Goal: Task Accomplishment & Management: Use online tool/utility

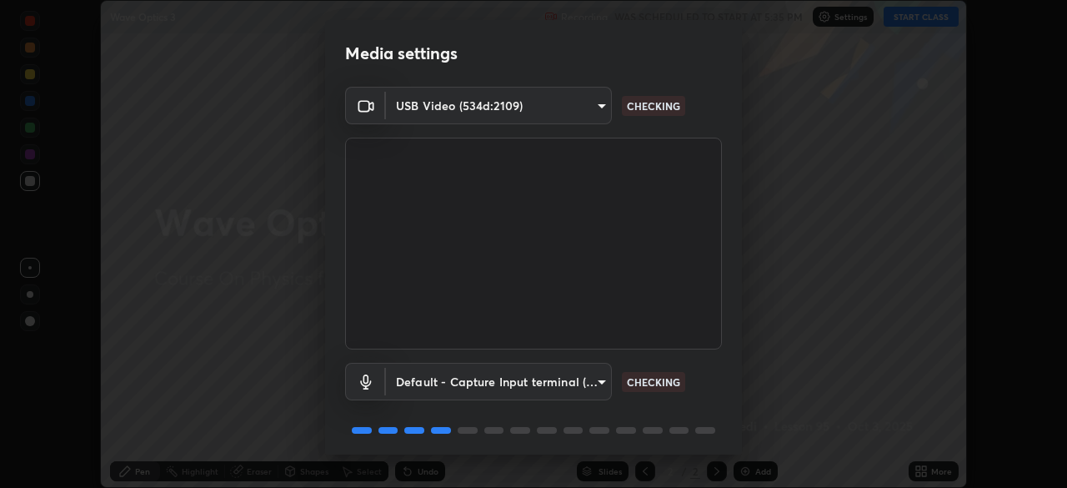
scroll to position [59, 0]
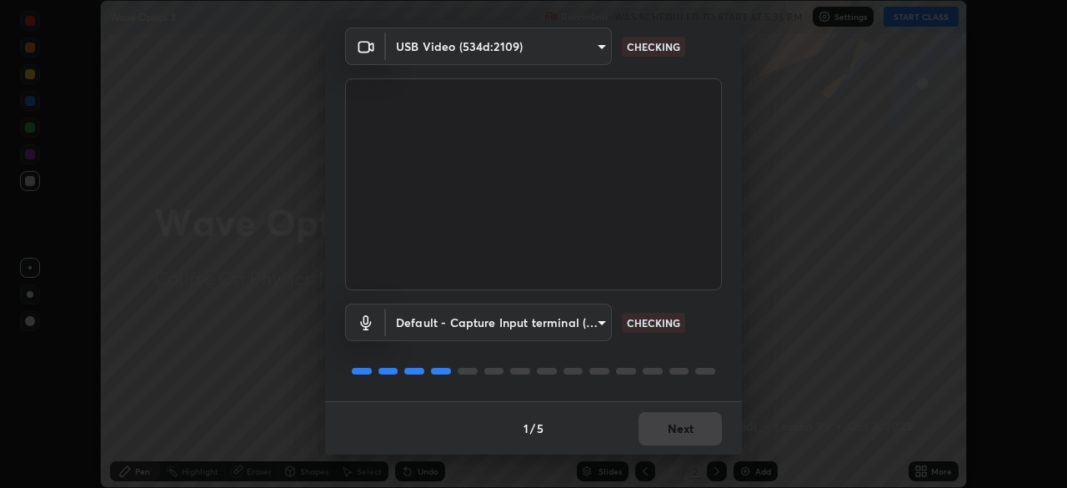
click at [561, 381] on div "Default - Capture Input terminal (Digital Array MIC) (2207:0019) default CHECKI…" at bounding box center [533, 345] width 377 height 111
click at [556, 383] on div "Default - Capture Input terminal (Digital Array MIC) (2207:0019) default CHECKI…" at bounding box center [533, 345] width 377 height 111
click at [651, 431] on div "1 / 5 Next" at bounding box center [533, 427] width 417 height 53
click at [553, 407] on div "1 / 5 Next" at bounding box center [533, 427] width 417 height 53
click at [609, 412] on div "1 / 5 Next" at bounding box center [533, 427] width 417 height 53
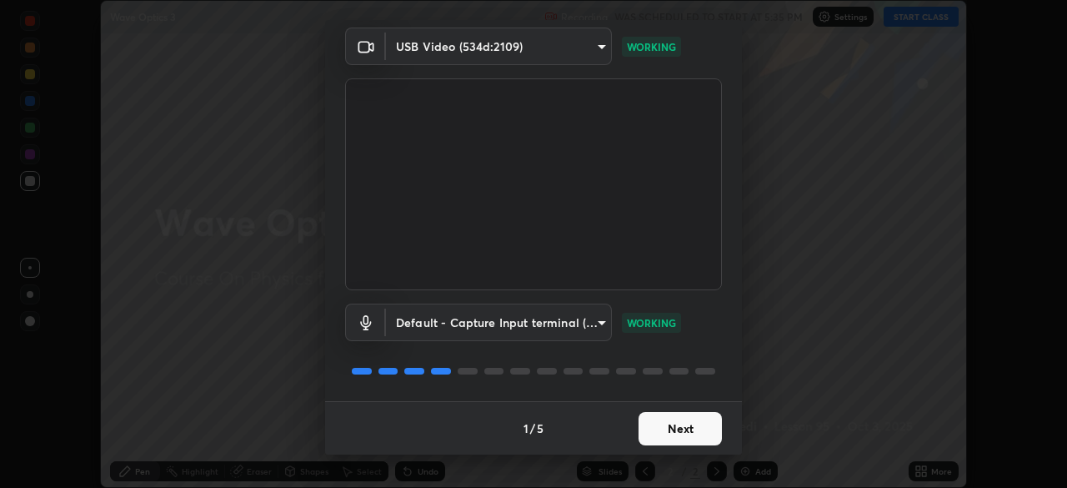
click at [659, 434] on button "Next" at bounding box center [679, 428] width 83 height 33
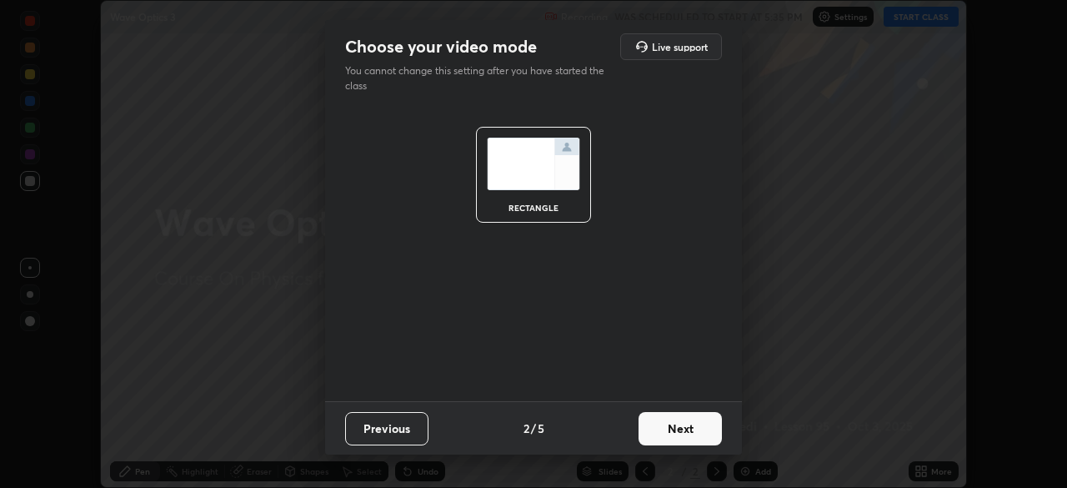
scroll to position [0, 0]
click at [654, 433] on button "Next" at bounding box center [679, 428] width 83 height 33
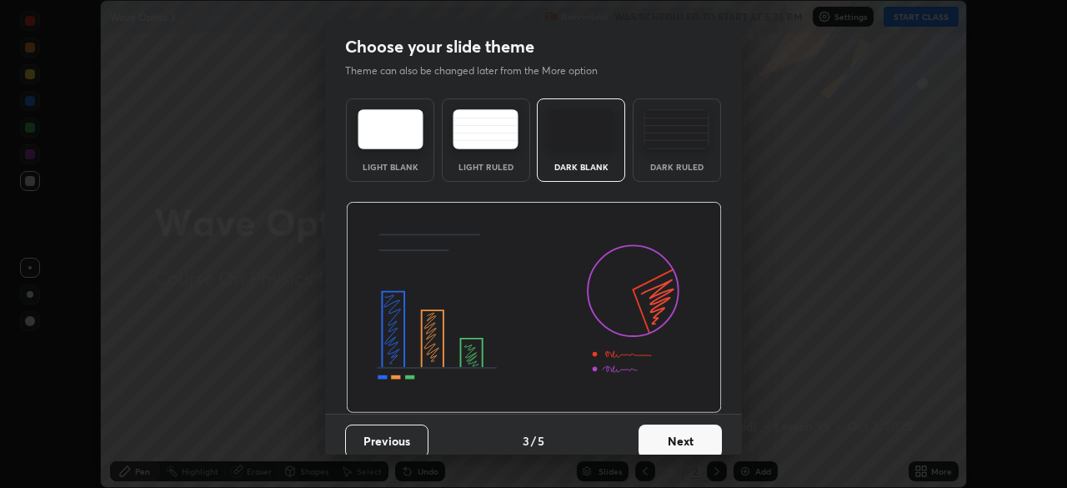
click at [658, 431] on button "Next" at bounding box center [679, 440] width 83 height 33
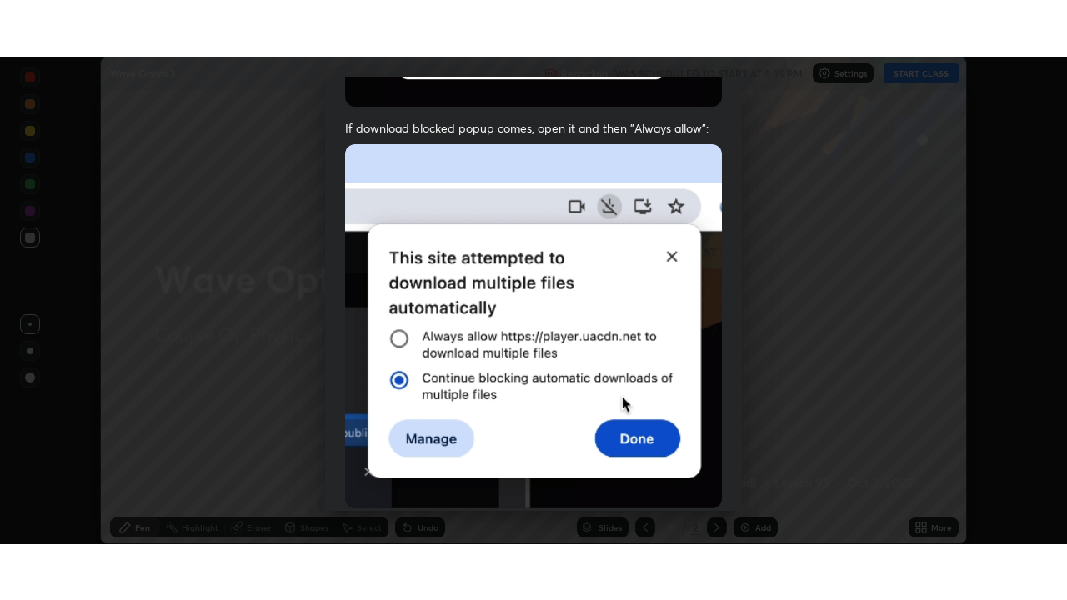
scroll to position [399, 0]
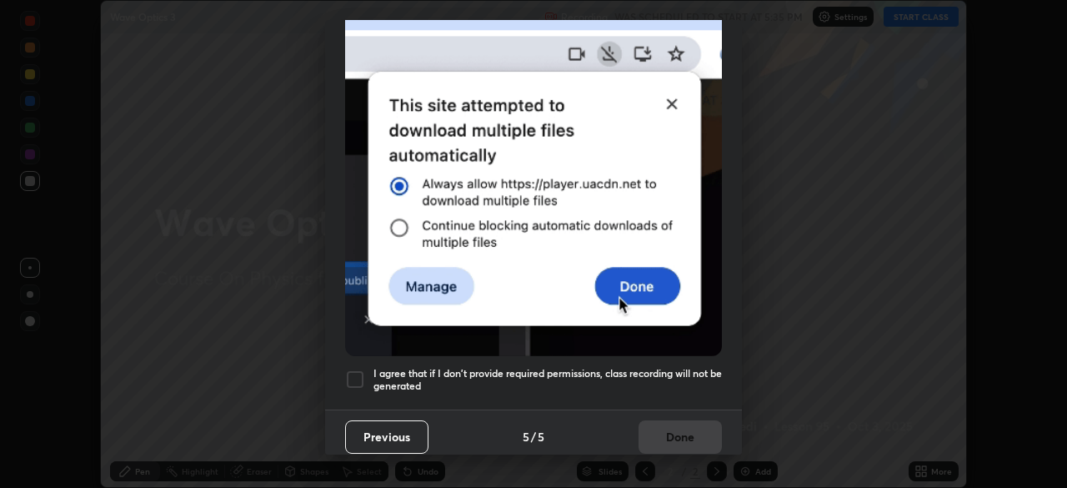
click at [654, 428] on div "Previous 5 / 5 Done" at bounding box center [533, 435] width 417 height 53
click at [364, 374] on div at bounding box center [355, 379] width 20 height 20
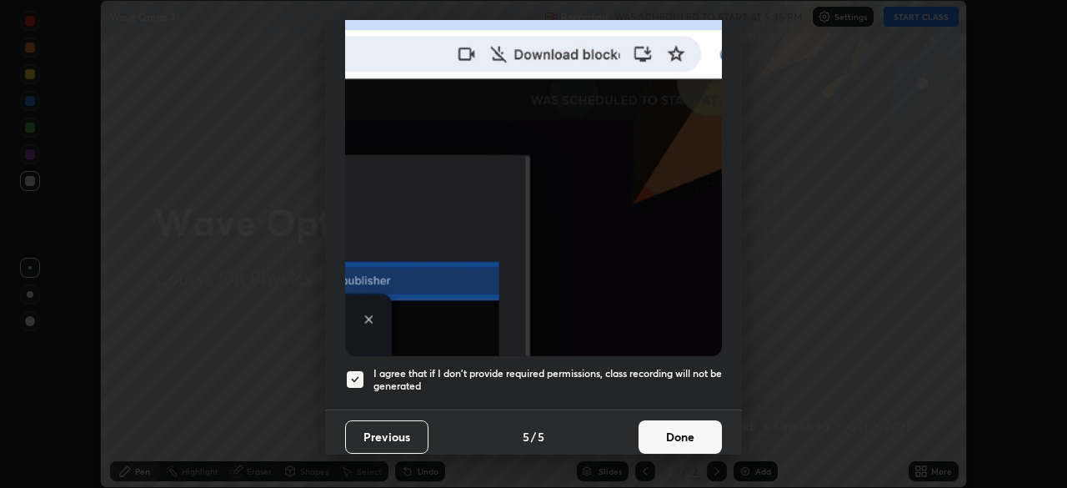
click at [669, 427] on button "Done" at bounding box center [679, 436] width 83 height 33
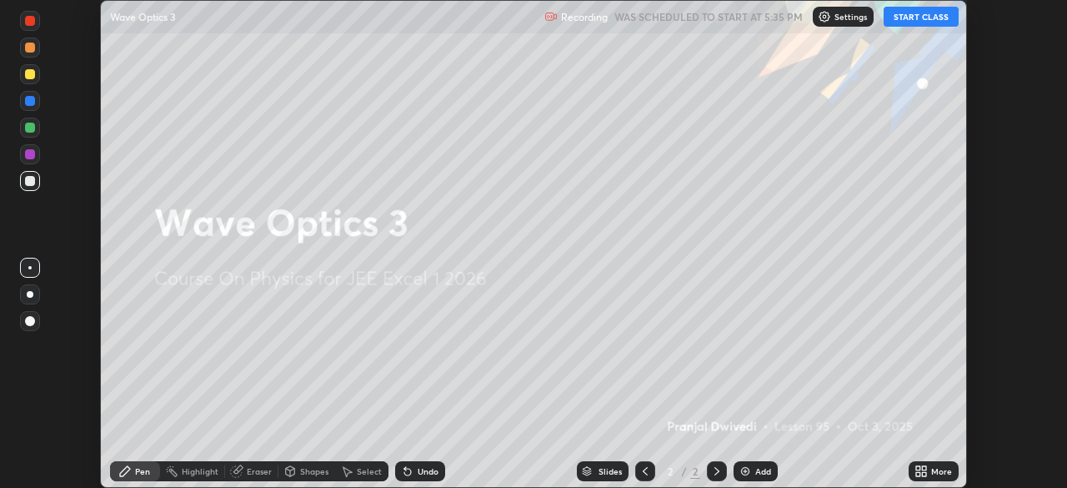
click at [909, 19] on button "START CLASS" at bounding box center [920, 17] width 75 height 20
click at [923, 473] on icon at bounding box center [924, 474] width 4 height 4
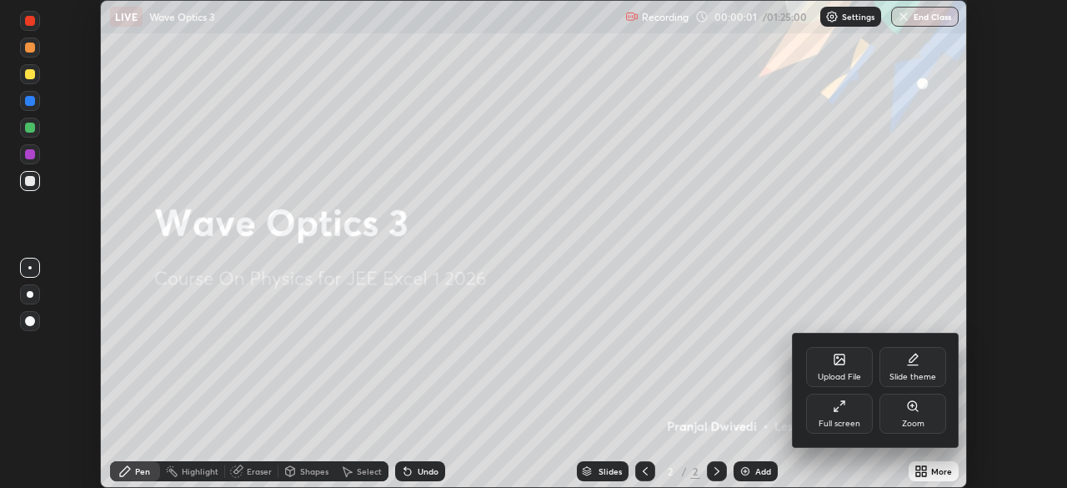
click at [839, 409] on icon at bounding box center [839, 405] width 13 height 13
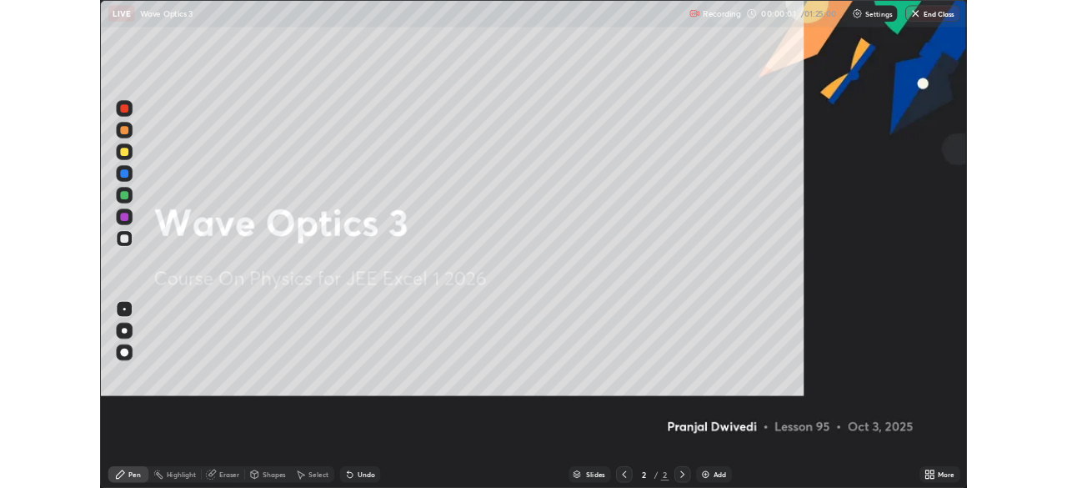
scroll to position [600, 1067]
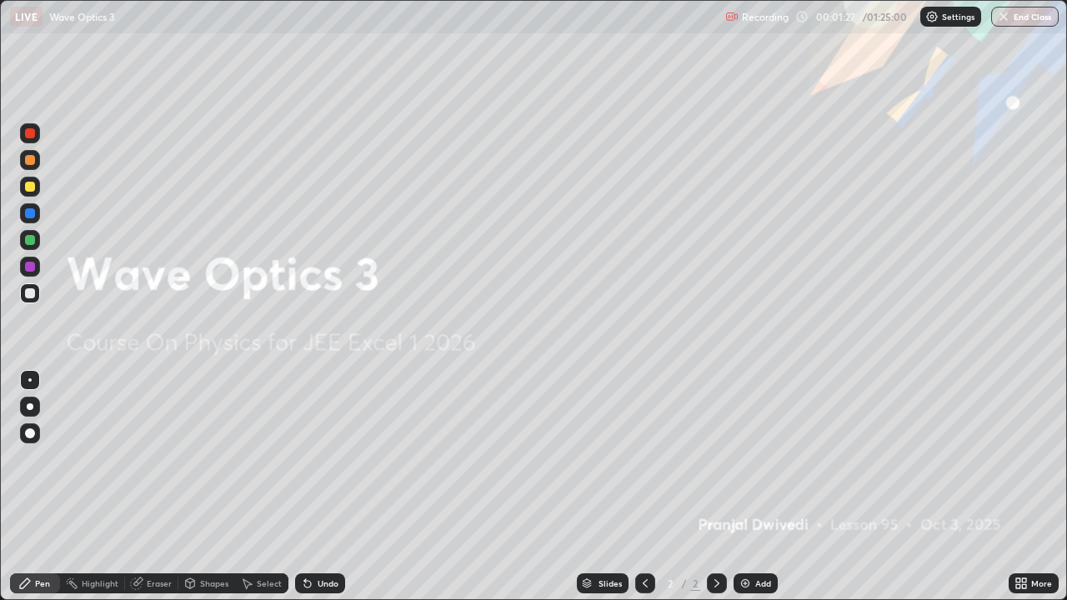
click at [751, 487] on div "Add" at bounding box center [755, 583] width 44 height 20
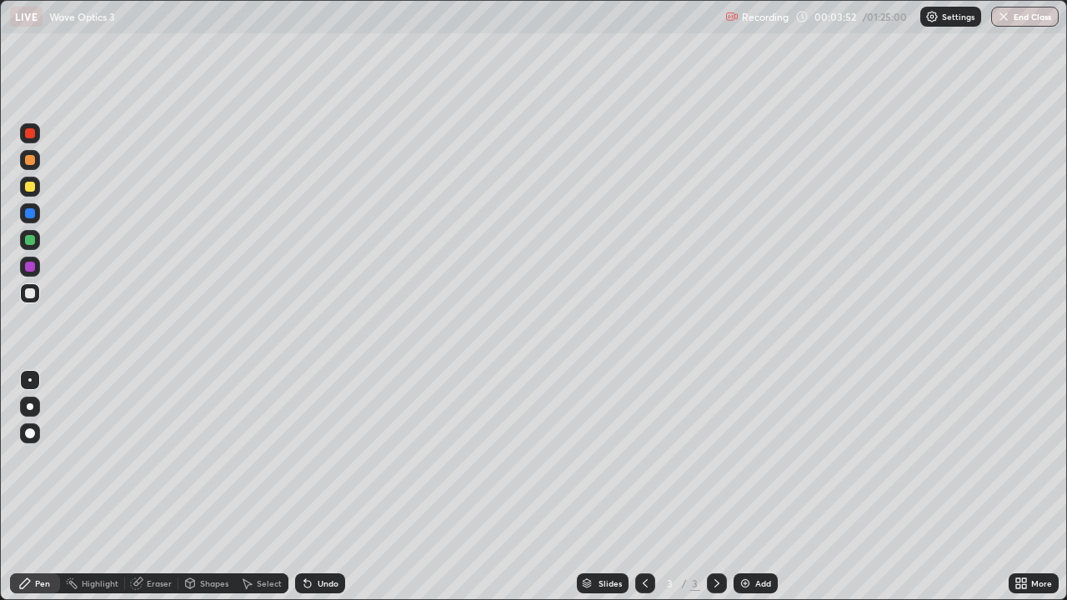
click at [753, 487] on div "Add" at bounding box center [755, 583] width 44 height 20
click at [33, 187] on div at bounding box center [30, 187] width 10 height 10
click at [752, 487] on div "Add" at bounding box center [755, 583] width 44 height 20
click at [30, 268] on div at bounding box center [30, 267] width 10 height 10
click at [36, 301] on div at bounding box center [30, 293] width 20 height 20
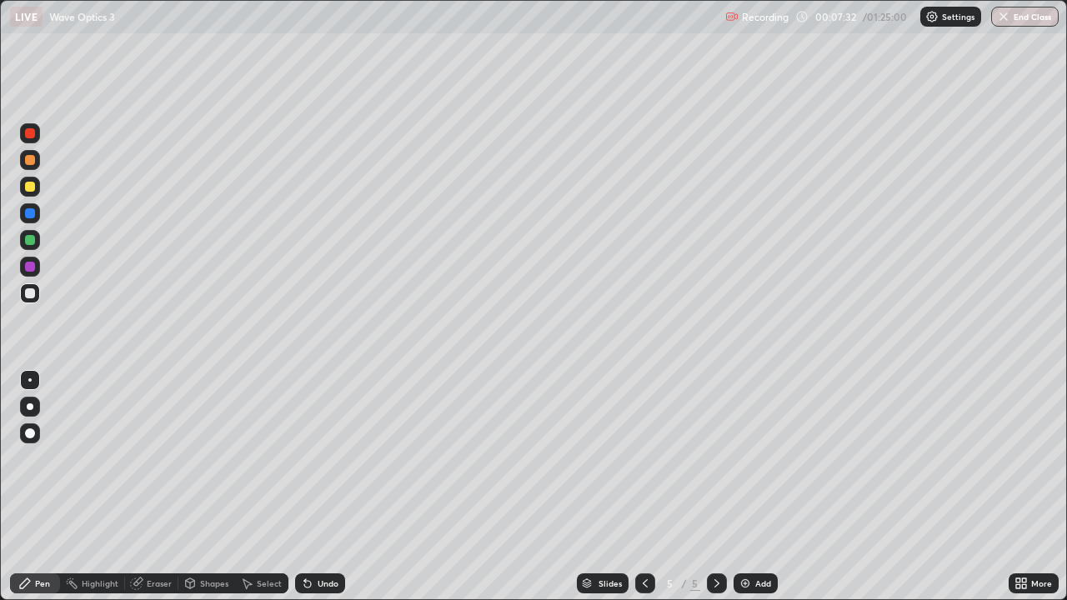
click at [220, 487] on div "Shapes" at bounding box center [214, 583] width 28 height 8
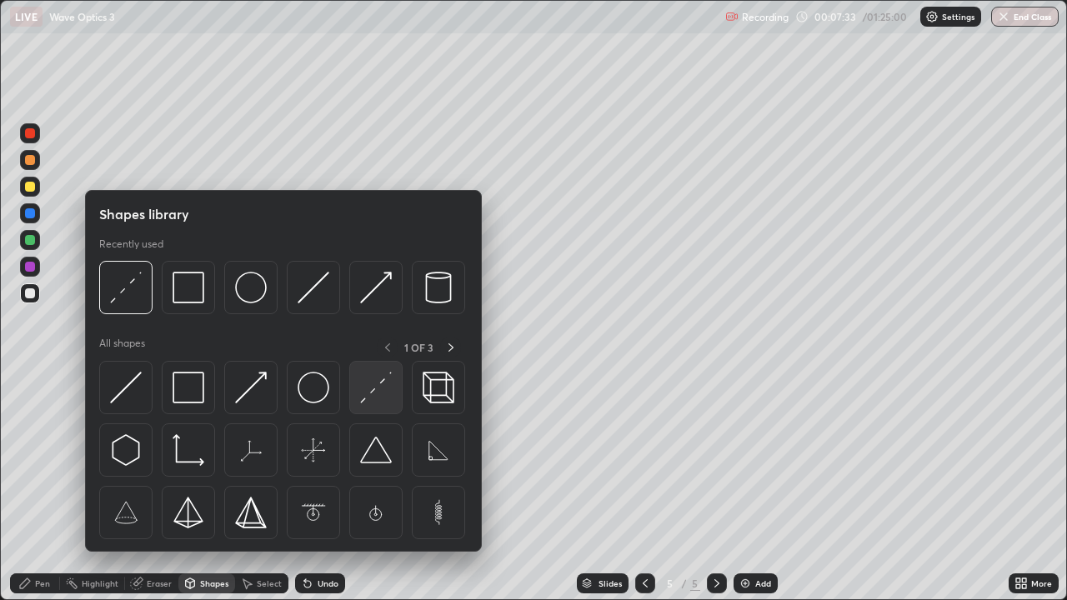
click at [378, 388] on img at bounding box center [376, 388] width 32 height 32
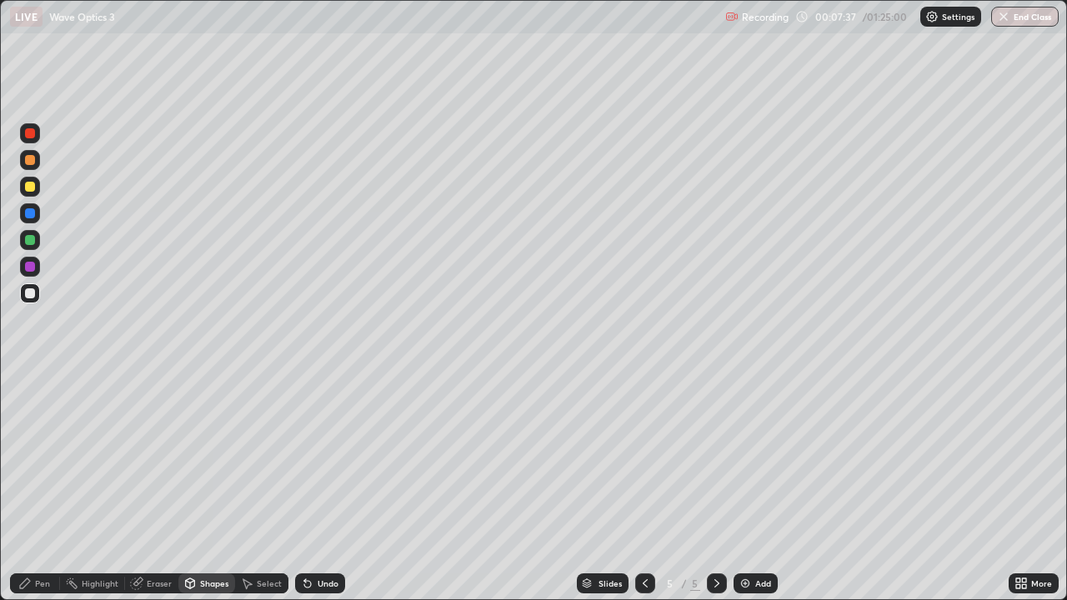
click at [52, 487] on div "Pen" at bounding box center [35, 583] width 50 height 20
click at [27, 163] on div at bounding box center [30, 160] width 10 height 10
click at [328, 487] on div "Undo" at bounding box center [328, 583] width 21 height 8
click at [323, 487] on div "Undo" at bounding box center [328, 583] width 21 height 8
click at [328, 487] on div "Undo" at bounding box center [328, 583] width 21 height 8
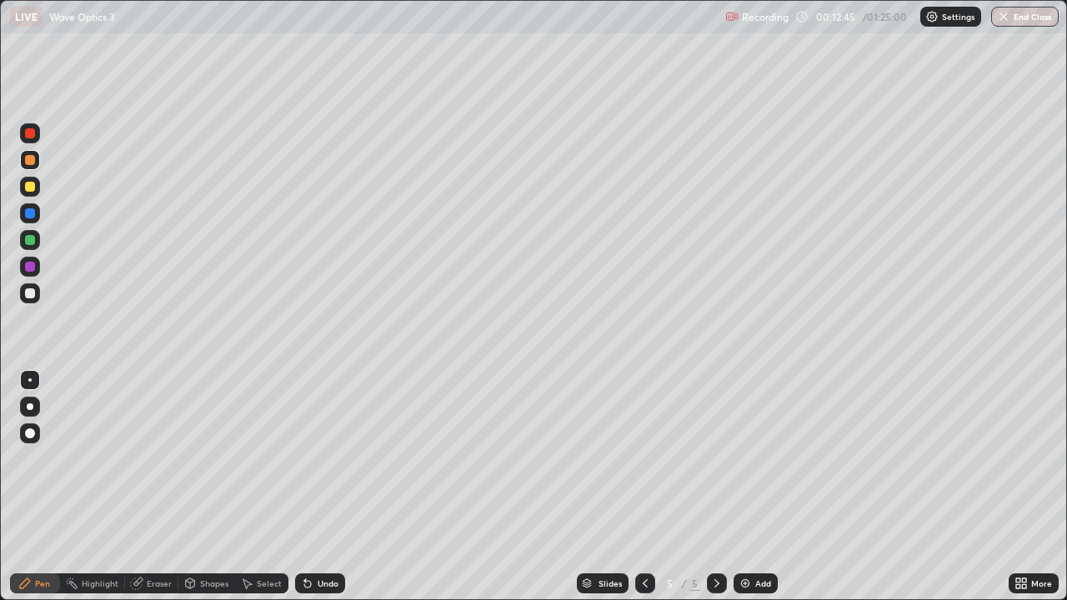
click at [30, 243] on div at bounding box center [30, 240] width 10 height 10
click at [748, 487] on img at bounding box center [744, 583] width 13 height 13
click at [325, 487] on div "Undo" at bounding box center [328, 583] width 21 height 8
click at [641, 487] on icon at bounding box center [644, 583] width 13 height 13
click at [715, 487] on icon at bounding box center [716, 583] width 13 height 13
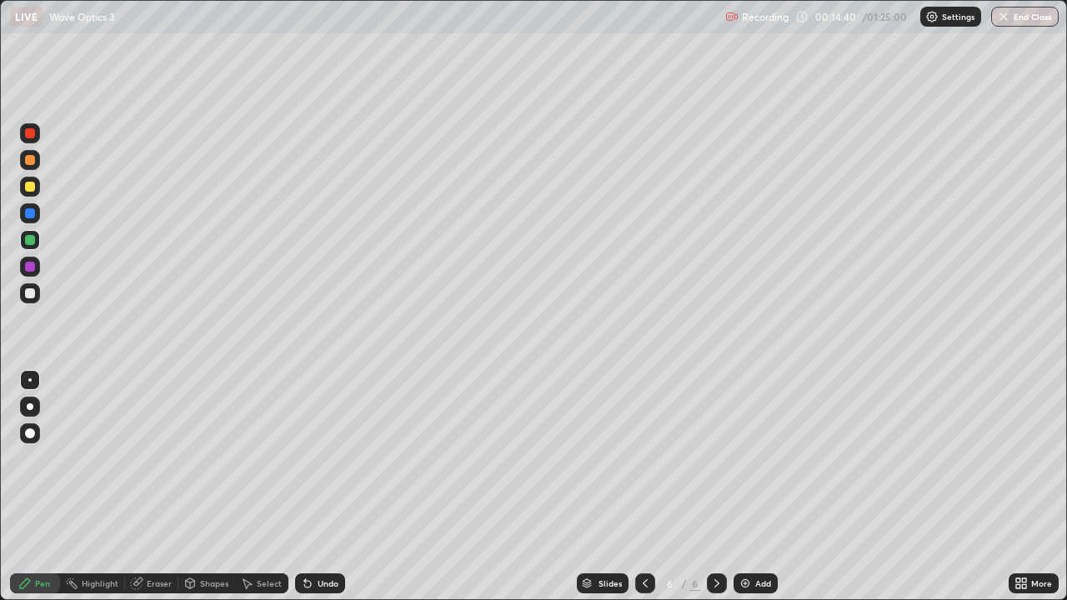
click at [643, 487] on icon at bounding box center [645, 583] width 5 height 8
click at [722, 487] on div at bounding box center [717, 583] width 20 height 20
click at [319, 487] on div "Undo" at bounding box center [328, 583] width 21 height 8
click at [311, 487] on icon at bounding box center [307, 583] width 13 height 13
click at [313, 487] on div "Undo" at bounding box center [320, 583] width 50 height 20
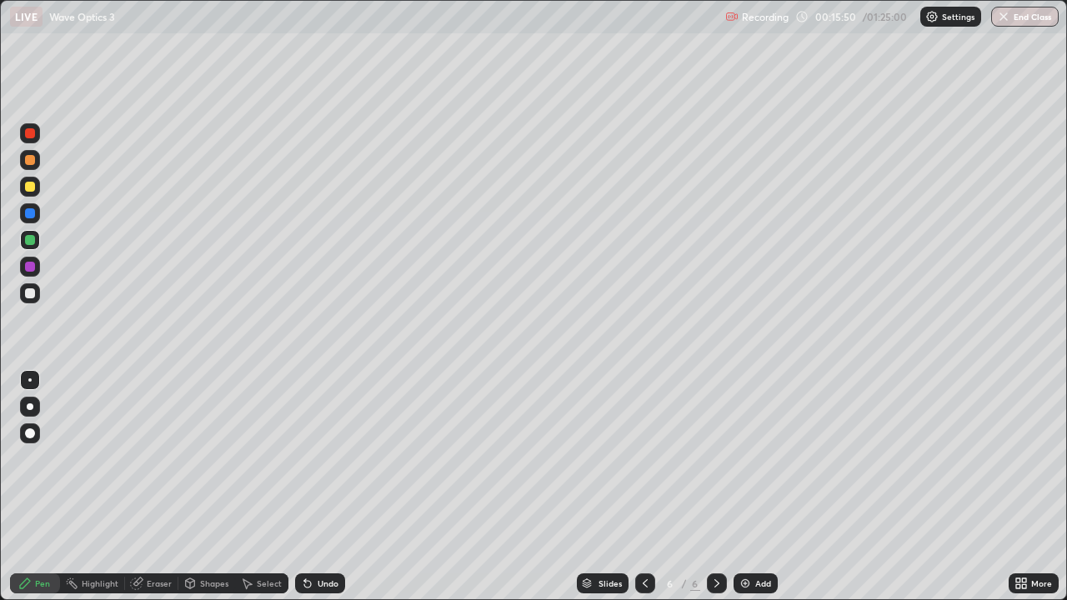
click at [312, 487] on div "Undo" at bounding box center [320, 583] width 50 height 20
click at [311, 487] on icon at bounding box center [307, 583] width 13 height 13
click at [163, 487] on div "Eraser" at bounding box center [159, 583] width 25 height 8
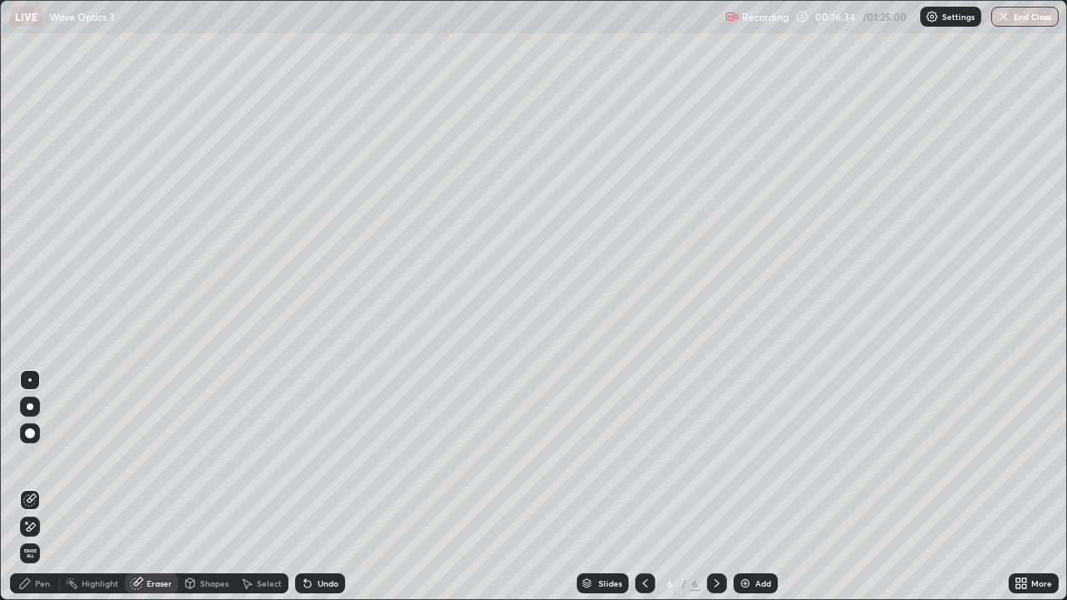
click at [318, 487] on div "Undo" at bounding box center [328, 583] width 21 height 8
click at [304, 487] on icon at bounding box center [305, 580] width 2 height 2
click at [127, 487] on div "Eraser" at bounding box center [151, 583] width 53 height 20
click at [27, 487] on icon at bounding box center [27, 523] width 2 height 2
click at [43, 487] on div "Pen" at bounding box center [42, 583] width 15 height 8
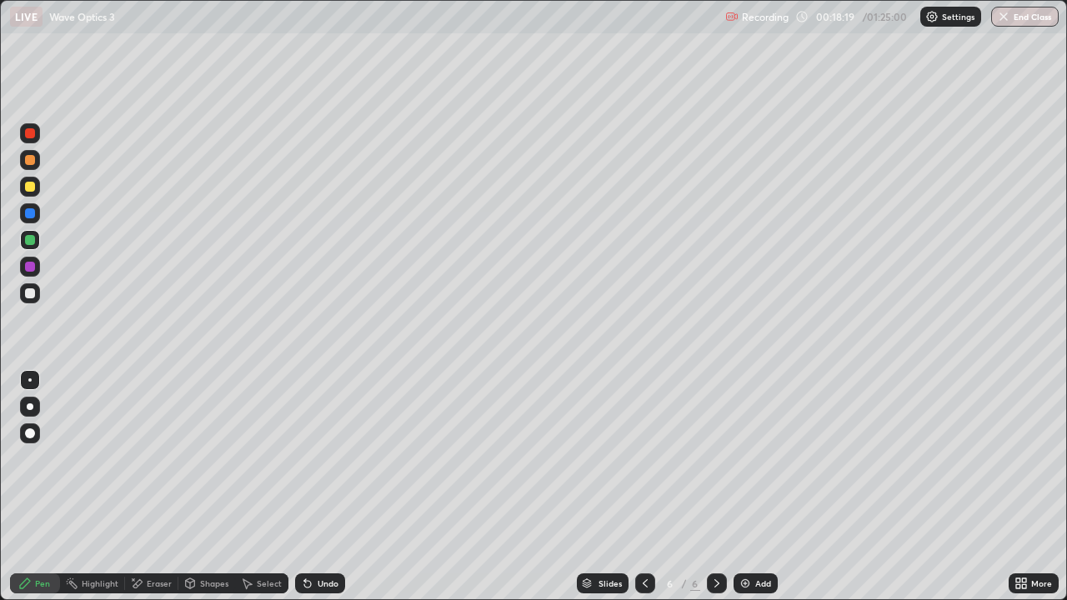
click at [755, 487] on div "Add" at bounding box center [763, 583] width 16 height 8
click at [653, 487] on div at bounding box center [645, 583] width 20 height 20
click at [715, 487] on icon at bounding box center [716, 583] width 13 height 13
click at [755, 487] on div "Add" at bounding box center [763, 583] width 16 height 8
click at [757, 487] on div "Add" at bounding box center [755, 583] width 44 height 20
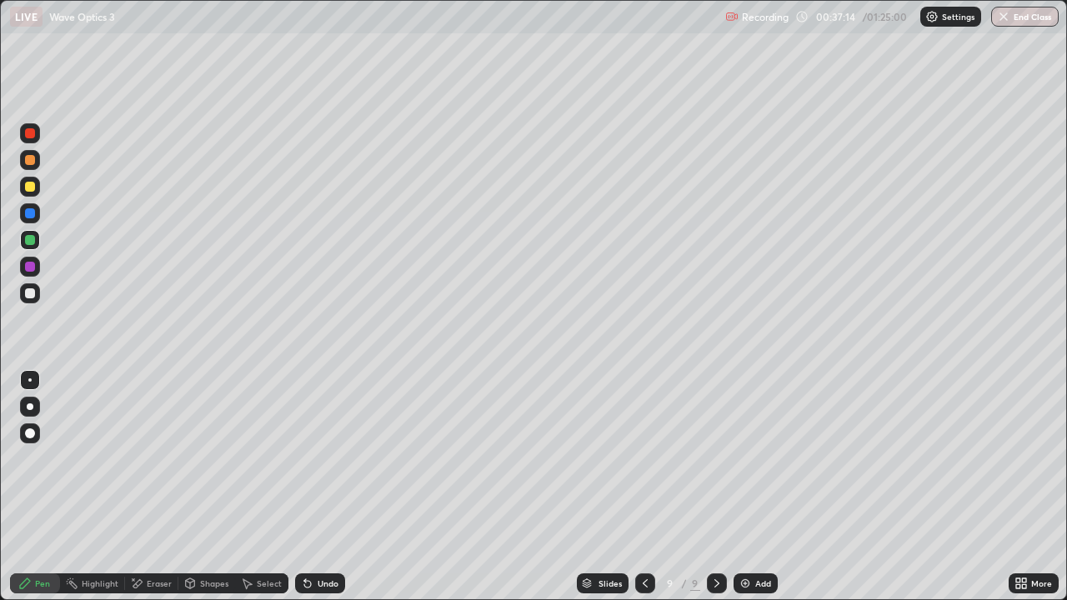
click at [31, 215] on div at bounding box center [30, 213] width 10 height 10
click at [751, 487] on div "Add" at bounding box center [755, 583] width 44 height 20
click at [31, 160] on div at bounding box center [30, 160] width 10 height 10
click at [320, 487] on div "Undo" at bounding box center [328, 583] width 21 height 8
click at [32, 188] on div at bounding box center [30, 187] width 10 height 10
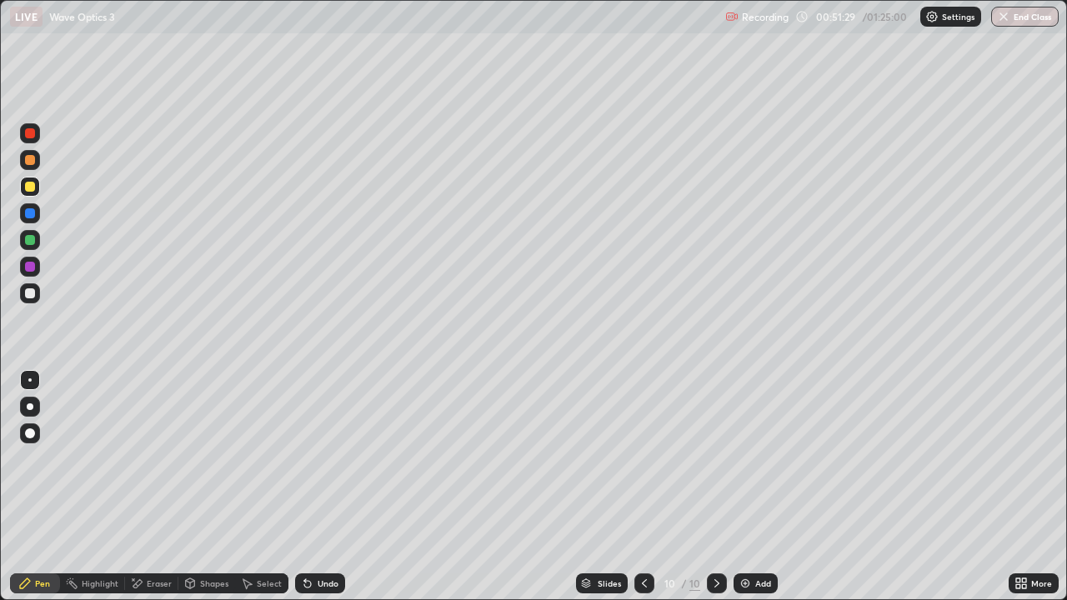
click at [30, 134] on div at bounding box center [30, 133] width 10 height 10
click at [326, 487] on div "Undo" at bounding box center [328, 583] width 21 height 8
click at [31, 185] on div at bounding box center [30, 187] width 10 height 10
click at [318, 487] on div "Undo" at bounding box center [328, 583] width 21 height 8
click at [320, 487] on div "Undo" at bounding box center [328, 583] width 21 height 8
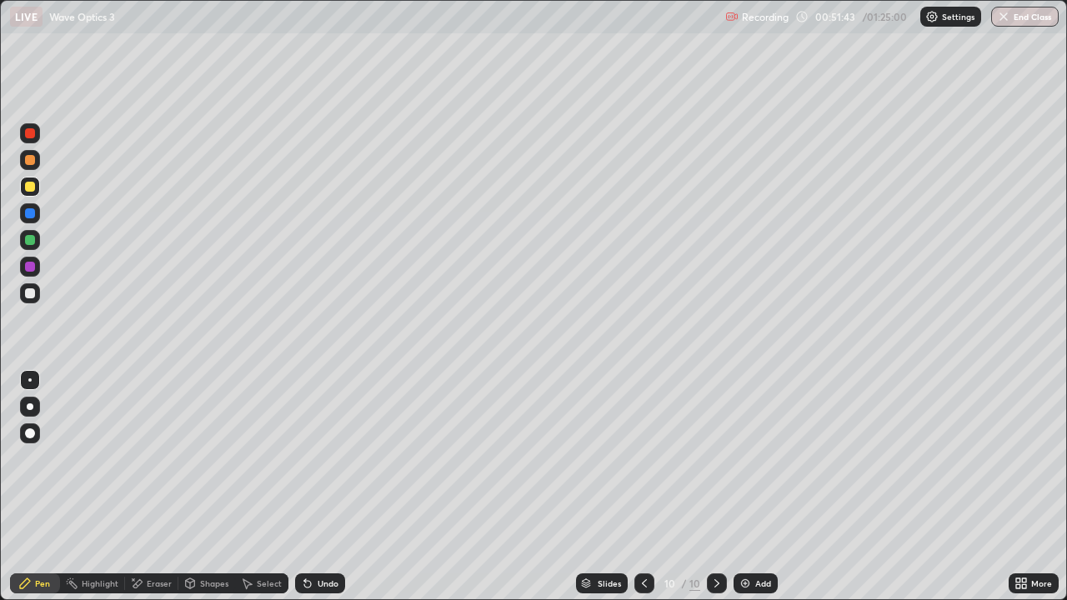
click at [321, 487] on div "Undo" at bounding box center [328, 583] width 21 height 8
click at [318, 487] on div "Undo" at bounding box center [328, 583] width 21 height 8
click at [315, 487] on div "Undo" at bounding box center [320, 583] width 50 height 20
click at [314, 487] on div "Undo" at bounding box center [320, 583] width 50 height 20
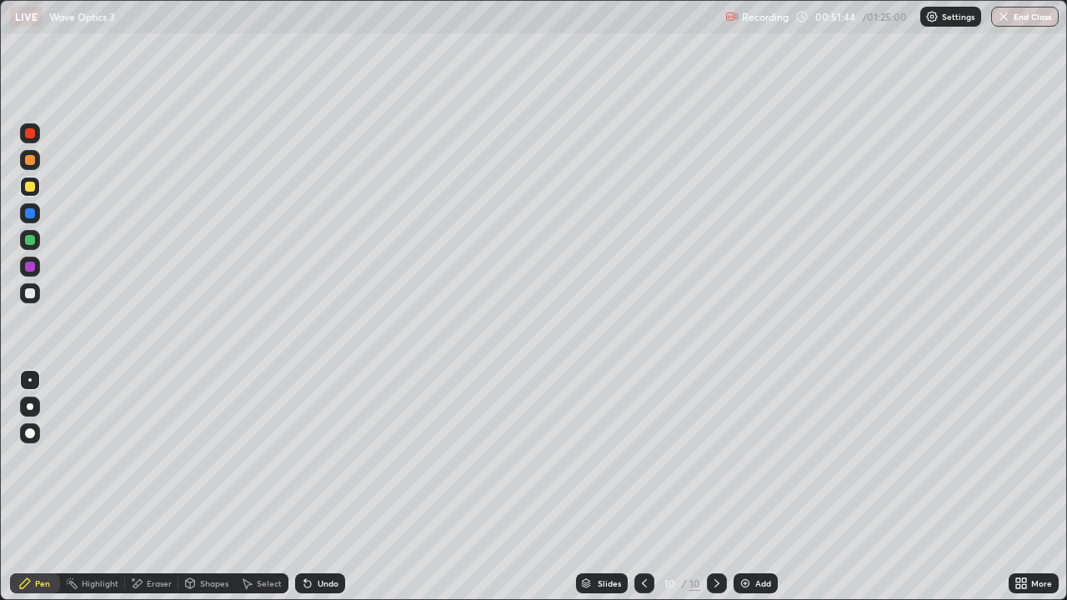
click at [312, 487] on div "Undo" at bounding box center [320, 583] width 50 height 20
click at [313, 487] on div "Undo" at bounding box center [320, 583] width 50 height 20
click at [29, 216] on div at bounding box center [30, 213] width 10 height 10
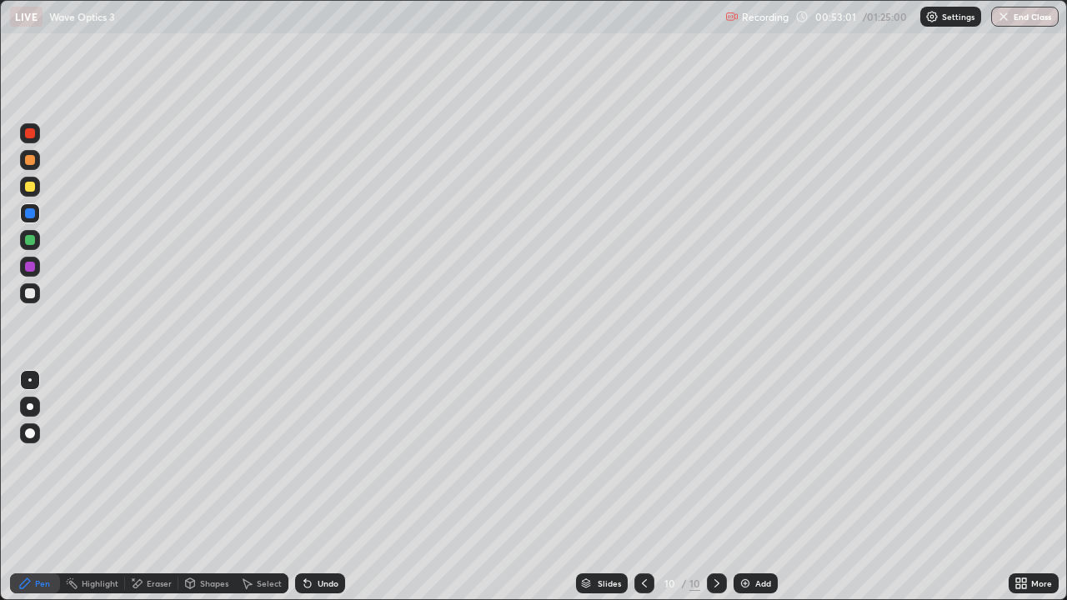
click at [643, 487] on icon at bounding box center [644, 583] width 13 height 13
click at [636, 487] on div at bounding box center [644, 583] width 20 height 20
click at [638, 487] on icon at bounding box center [644, 583] width 13 height 13
click at [643, 487] on icon at bounding box center [644, 583] width 13 height 13
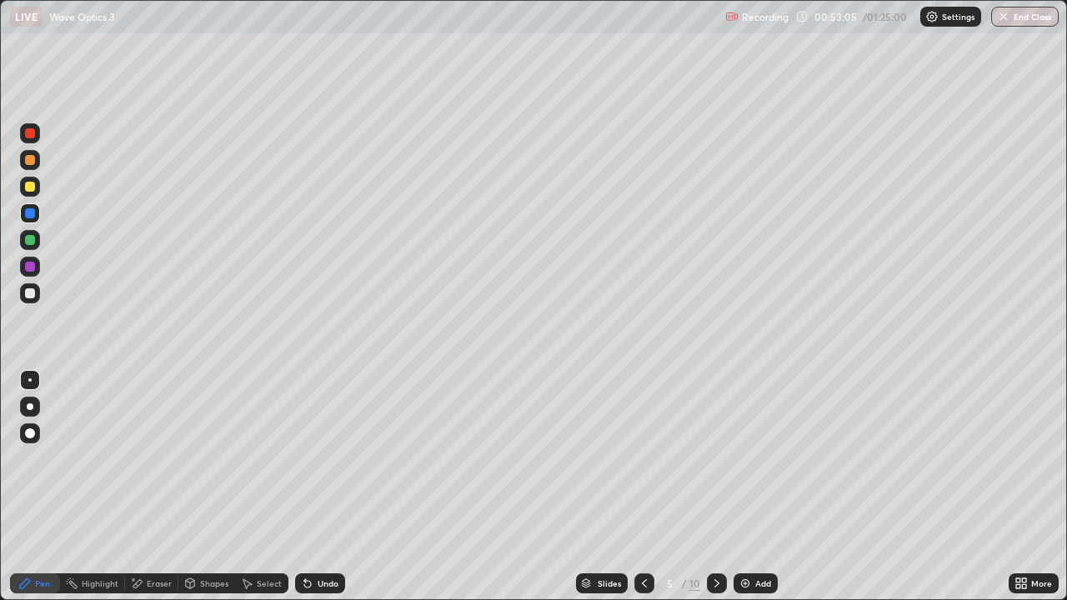
click at [29, 161] on div at bounding box center [30, 160] width 10 height 10
click at [715, 487] on icon at bounding box center [716, 583] width 13 height 13
click at [651, 487] on div at bounding box center [644, 583] width 20 height 20
click at [713, 487] on div at bounding box center [717, 583] width 20 height 20
click at [715, 487] on icon at bounding box center [716, 583] width 5 height 8
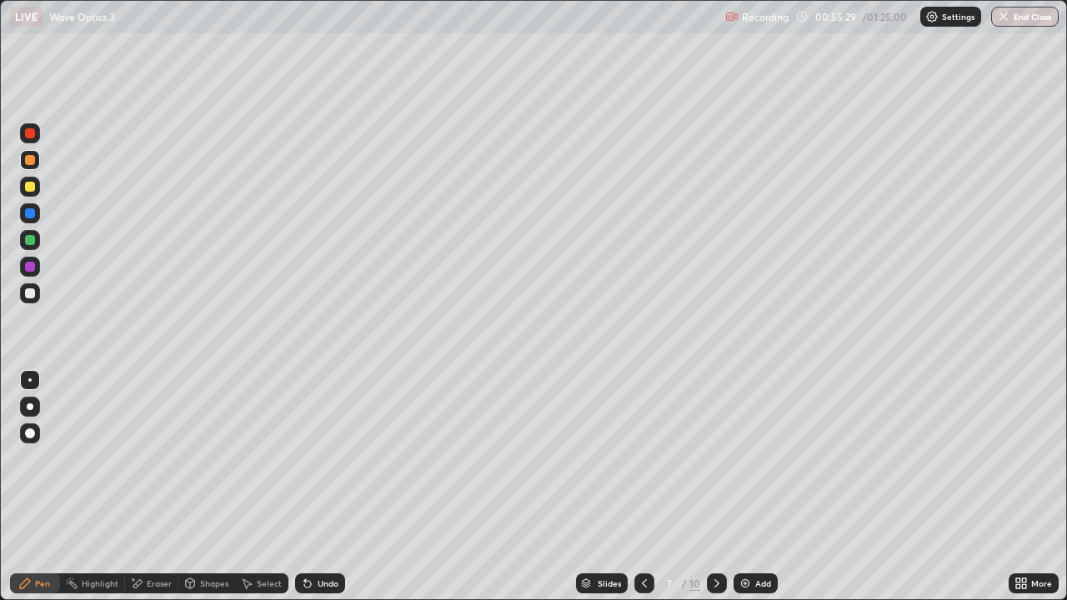
click at [715, 487] on icon at bounding box center [716, 583] width 13 height 13
click at [716, 487] on icon at bounding box center [716, 583] width 13 height 13
click at [753, 487] on div "Add" at bounding box center [755, 583] width 44 height 20
click at [214, 487] on div "Shapes" at bounding box center [214, 583] width 28 height 8
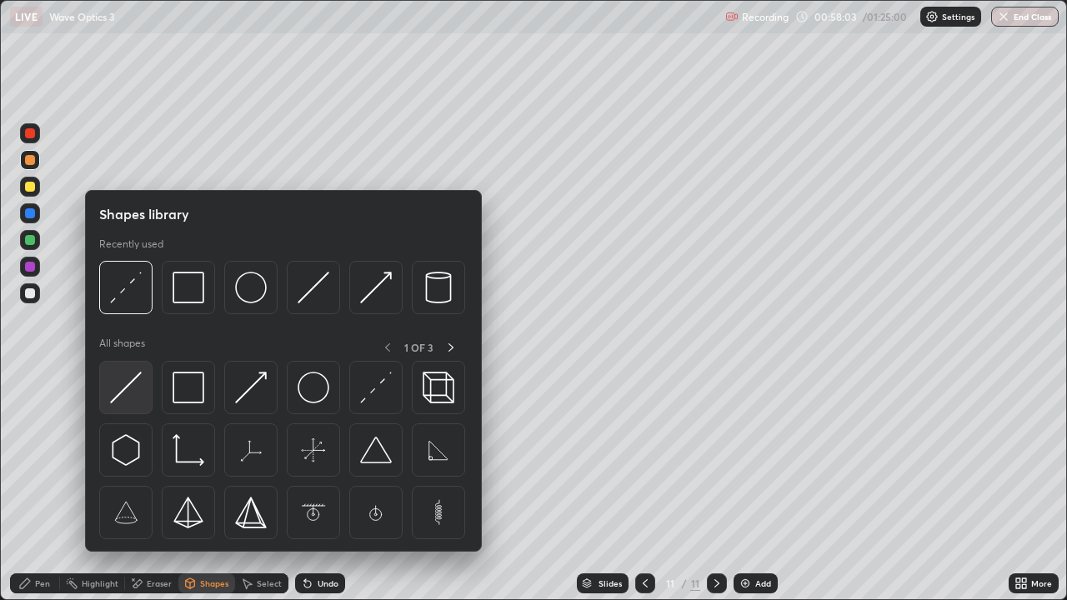
click at [133, 393] on img at bounding box center [126, 388] width 32 height 32
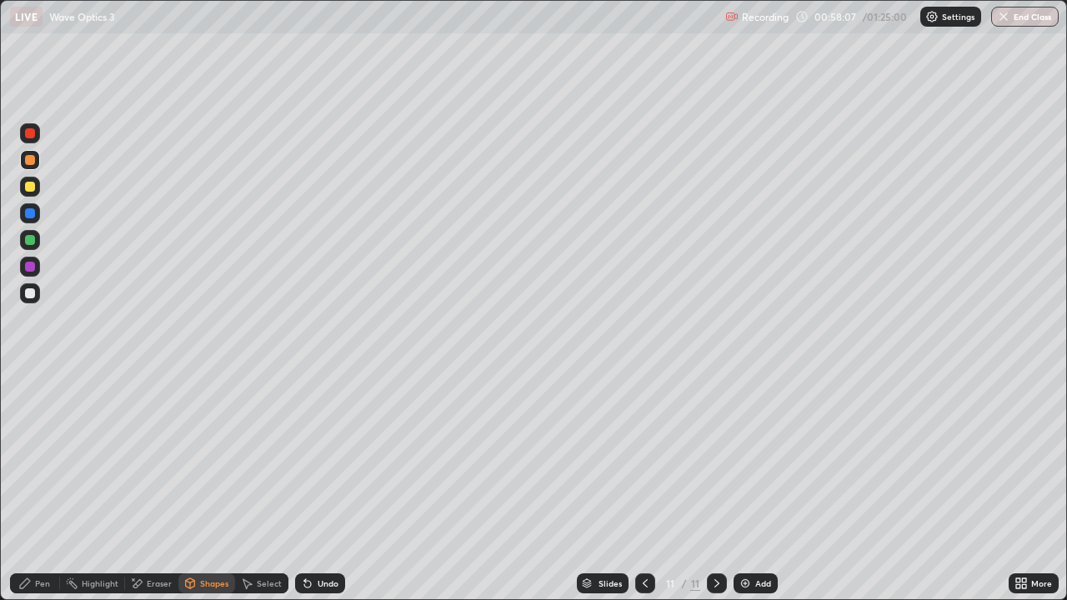
click at [41, 487] on div "Pen" at bounding box center [42, 583] width 15 height 8
click at [45, 487] on div "Pen" at bounding box center [42, 583] width 15 height 8
click at [198, 487] on div "Shapes" at bounding box center [206, 583] width 57 height 20
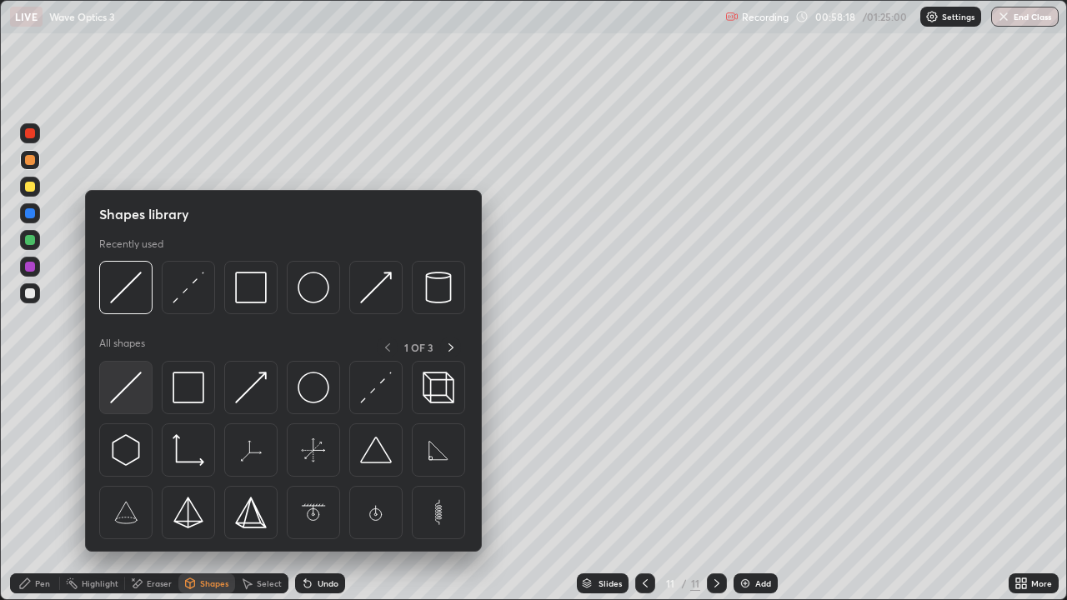
click at [129, 379] on img at bounding box center [126, 388] width 32 height 32
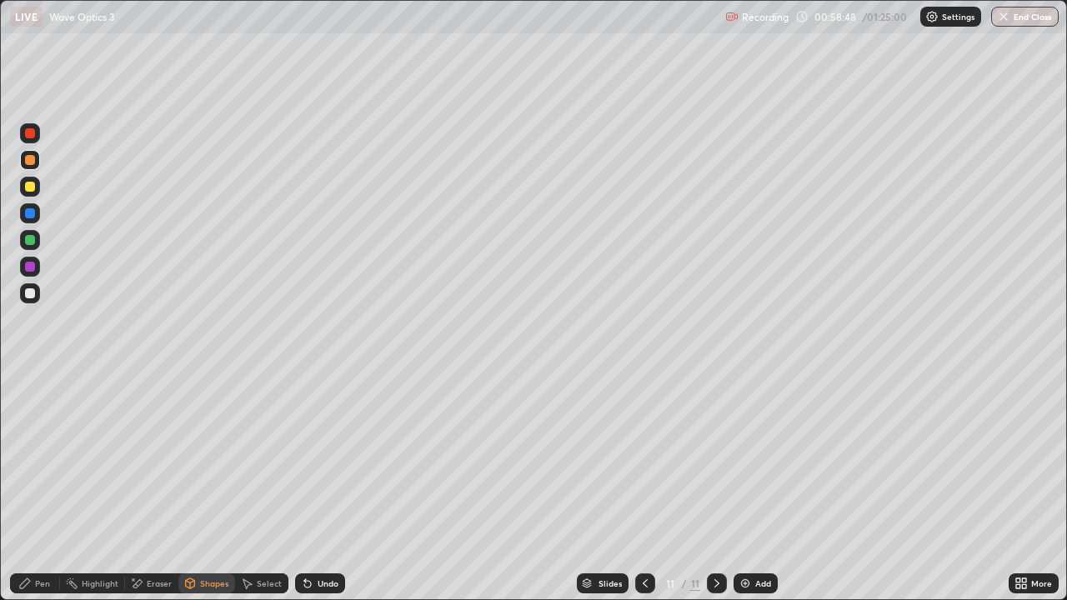
click at [36, 183] on div at bounding box center [30, 187] width 20 height 20
click at [49, 487] on div "Pen" at bounding box center [35, 583] width 50 height 20
click at [317, 487] on div "Undo" at bounding box center [320, 583] width 50 height 20
click at [315, 487] on div "Undo" at bounding box center [320, 583] width 50 height 20
click at [314, 487] on div "Undo" at bounding box center [320, 583] width 50 height 20
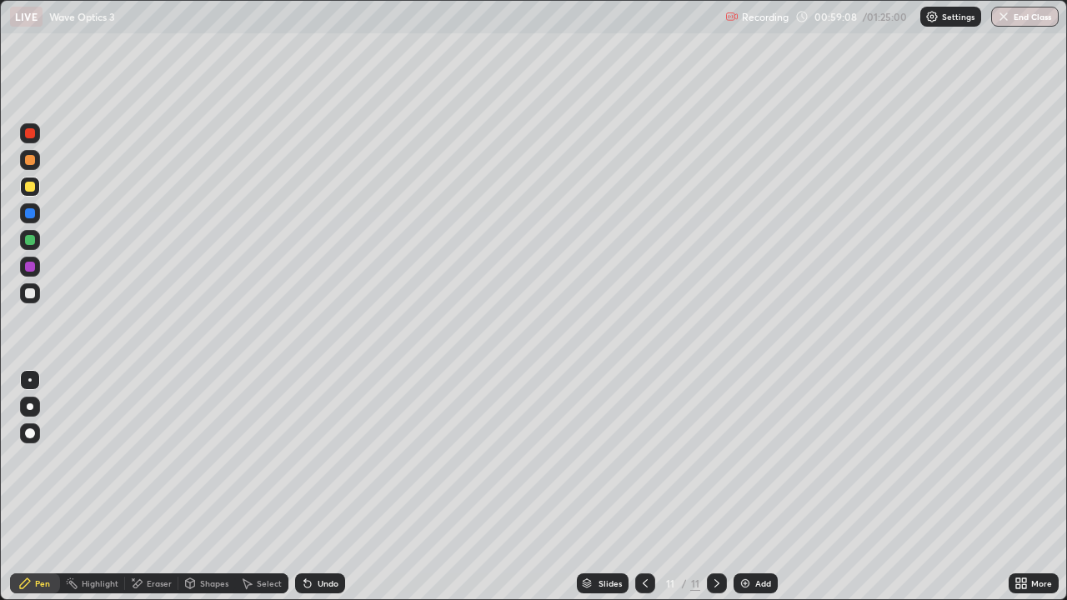
click at [214, 487] on div "Shapes" at bounding box center [214, 583] width 28 height 8
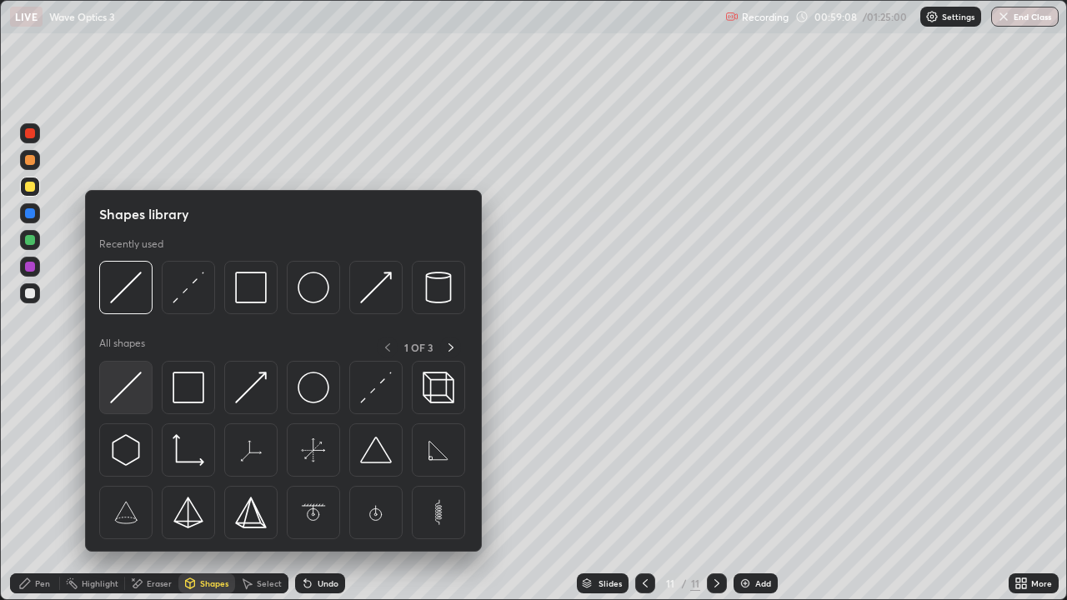
click at [136, 393] on img at bounding box center [126, 388] width 32 height 32
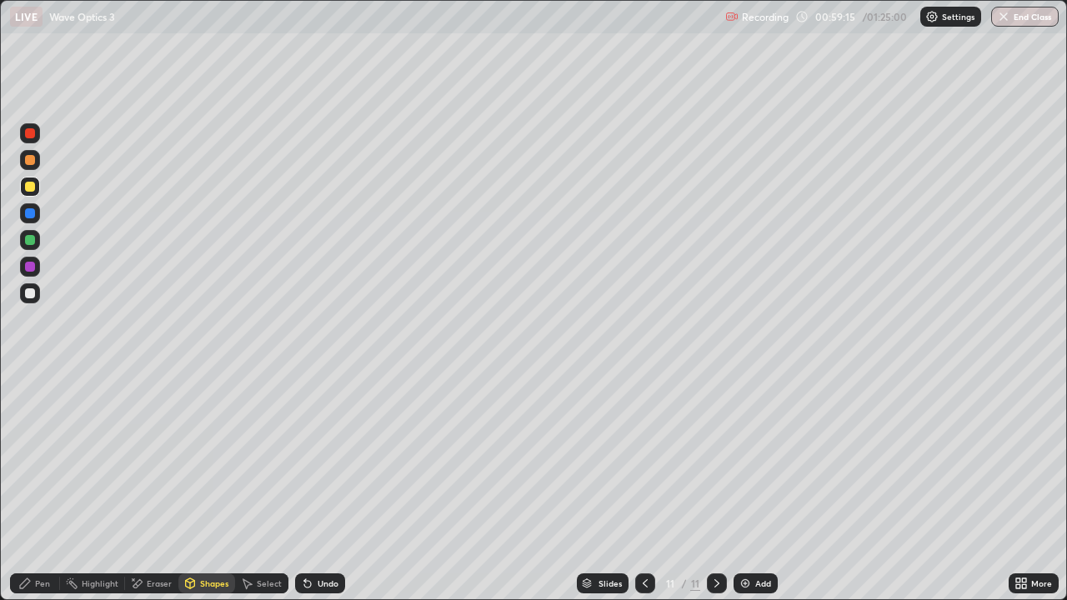
click at [327, 487] on div "Undo" at bounding box center [328, 583] width 21 height 8
click at [42, 487] on div "Pen" at bounding box center [42, 583] width 15 height 8
click at [216, 487] on div "Shapes" at bounding box center [214, 583] width 28 height 8
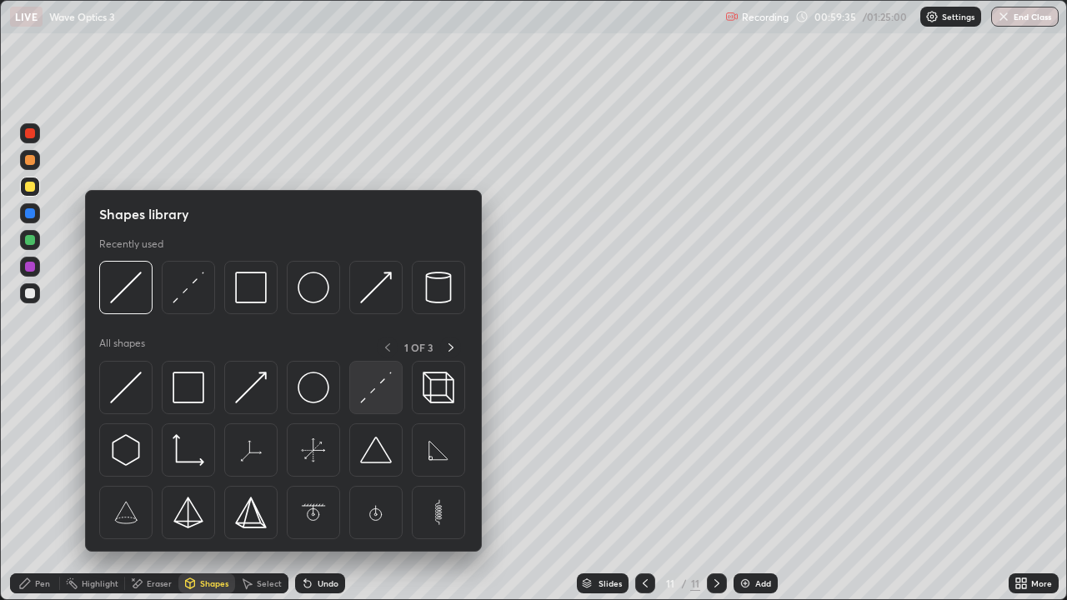
click at [368, 390] on img at bounding box center [376, 388] width 32 height 32
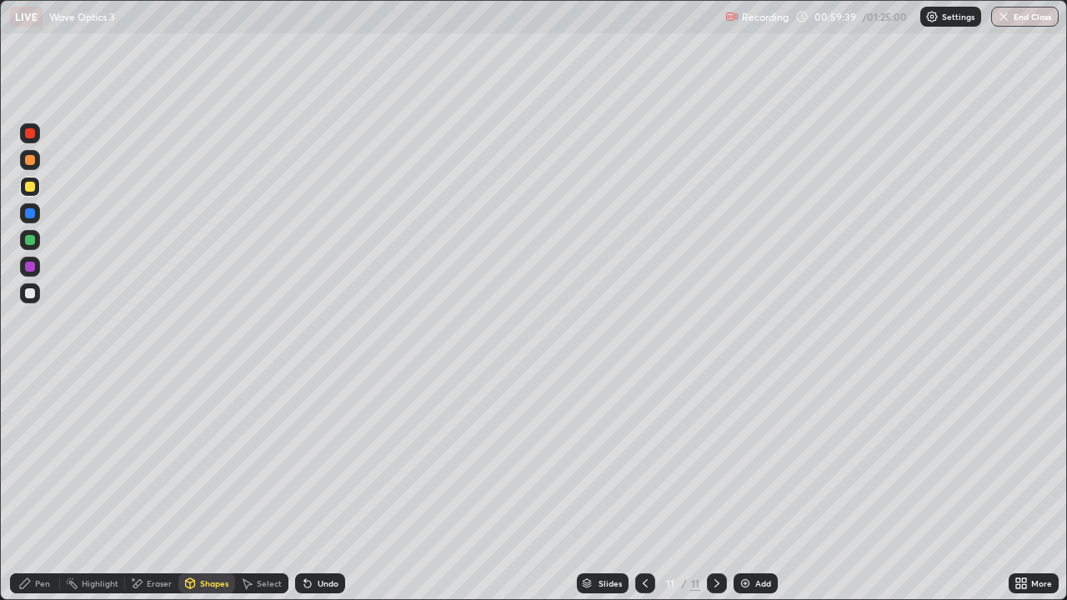
click at [52, 487] on div "Pen" at bounding box center [35, 583] width 50 height 20
click at [38, 131] on div at bounding box center [30, 133] width 20 height 20
click at [746, 487] on img at bounding box center [744, 583] width 13 height 13
click at [202, 487] on div "Shapes" at bounding box center [214, 583] width 28 height 8
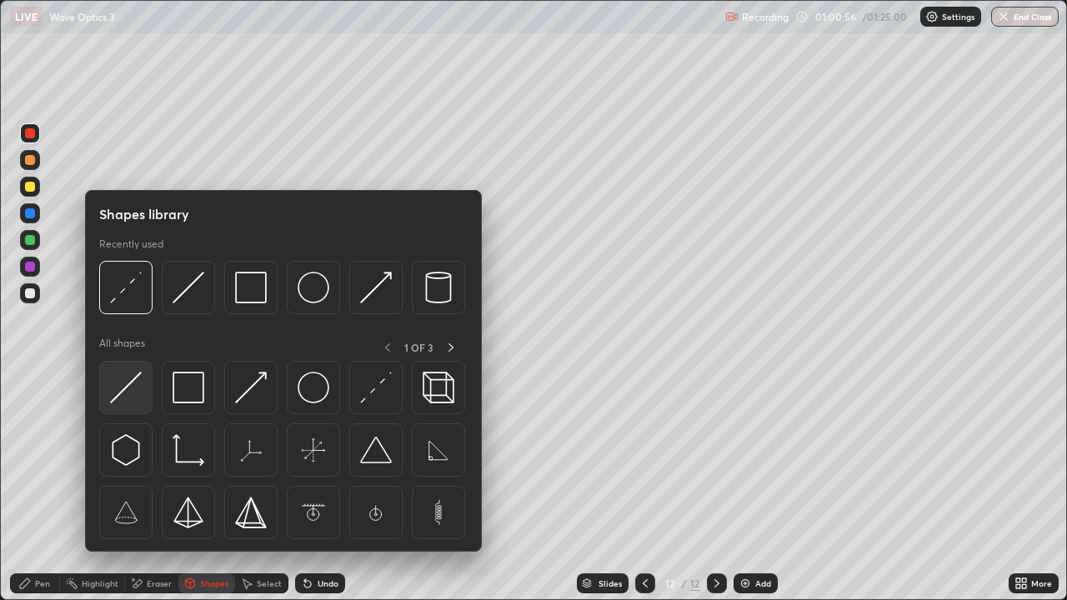
click at [132, 392] on img at bounding box center [126, 388] width 32 height 32
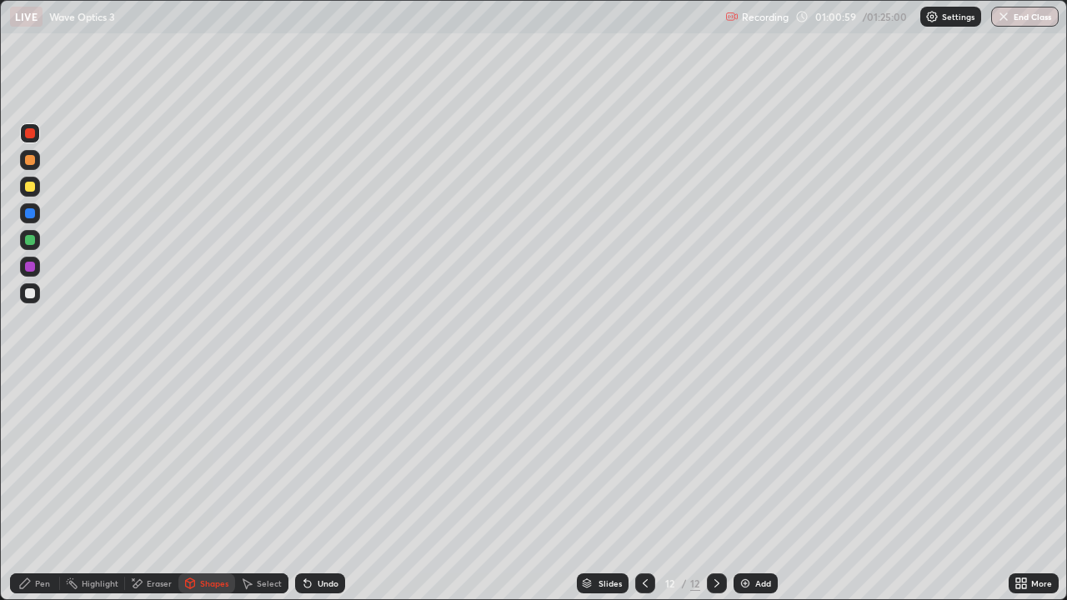
click at [28, 292] on div at bounding box center [30, 293] width 10 height 10
click at [198, 487] on div "Shapes" at bounding box center [206, 583] width 57 height 20
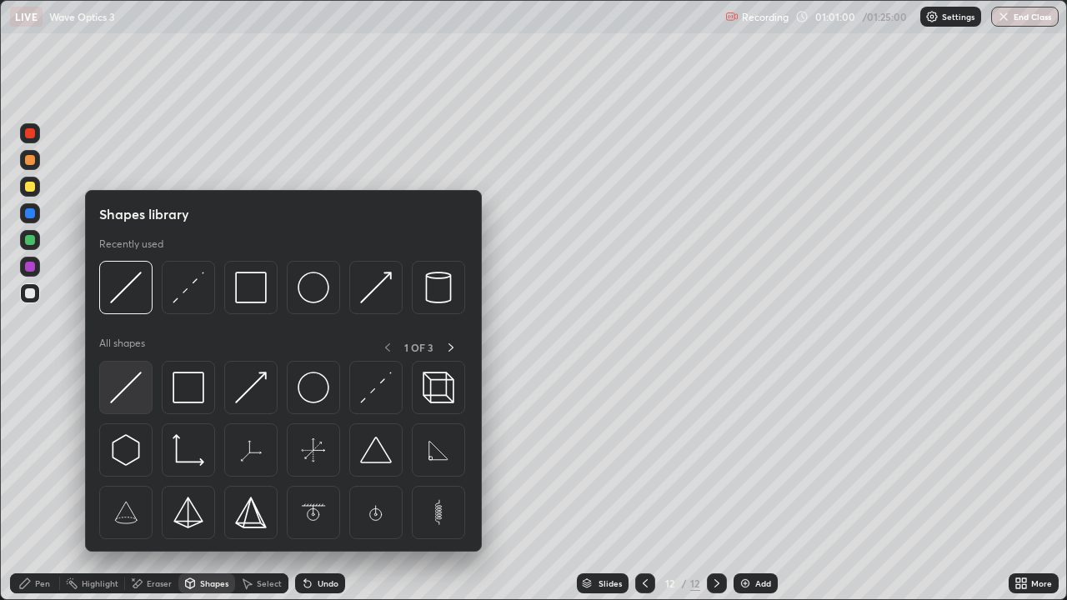
click at [138, 387] on img at bounding box center [126, 388] width 32 height 32
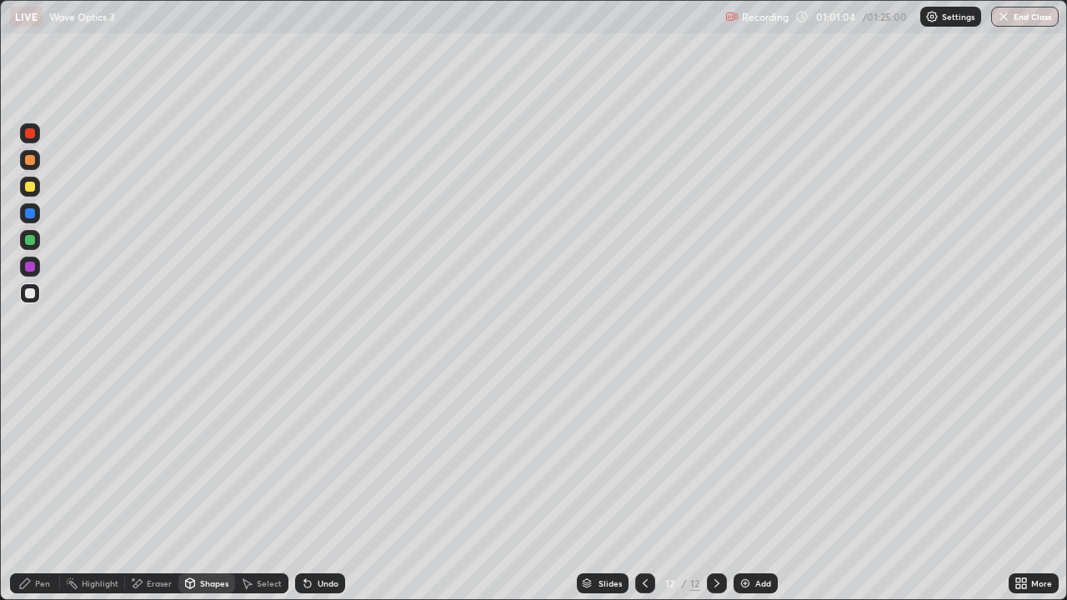
click at [210, 487] on div "Shapes" at bounding box center [206, 583] width 57 height 20
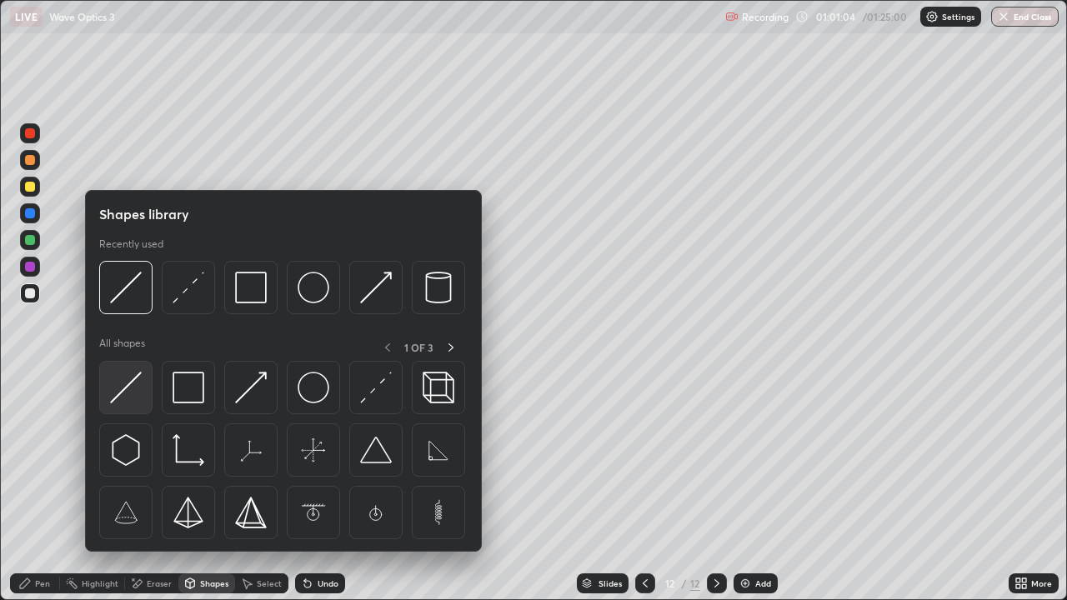
click at [133, 389] on img at bounding box center [126, 388] width 32 height 32
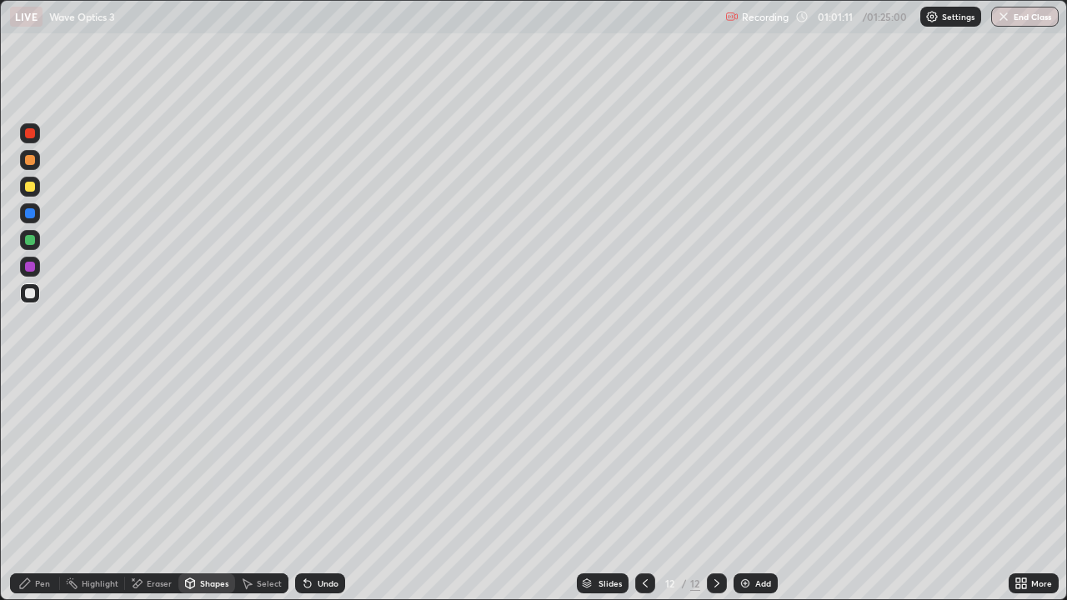
click at [54, 487] on div "Pen" at bounding box center [35, 583] width 50 height 20
click at [33, 187] on div at bounding box center [30, 187] width 10 height 10
click at [643, 487] on icon at bounding box center [644, 583] width 13 height 13
click at [147, 487] on div "Eraser" at bounding box center [159, 583] width 25 height 8
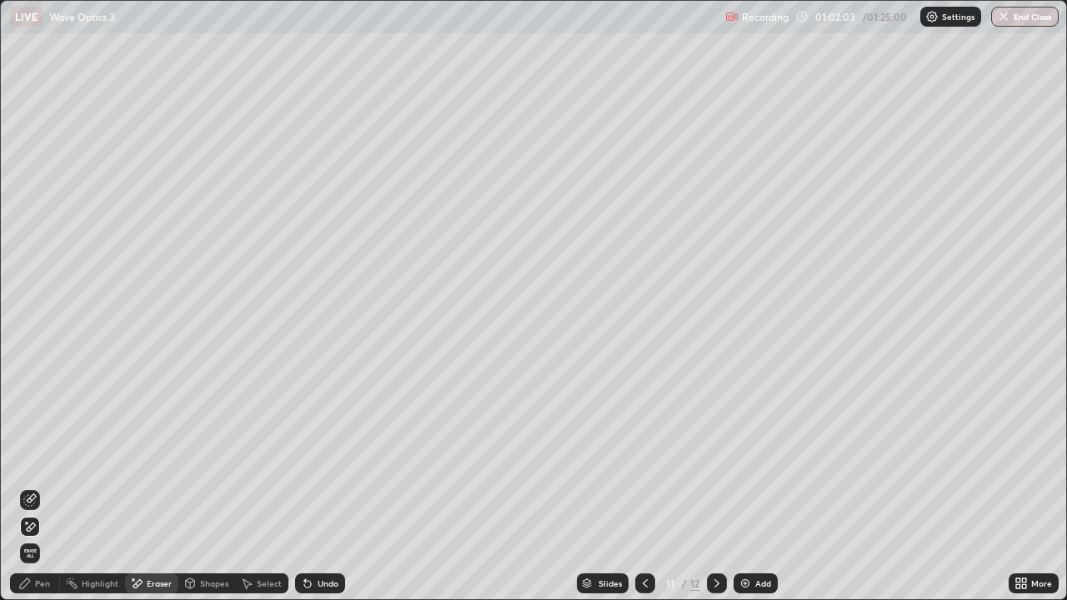
click at [48, 487] on div "Pen" at bounding box center [42, 583] width 15 height 8
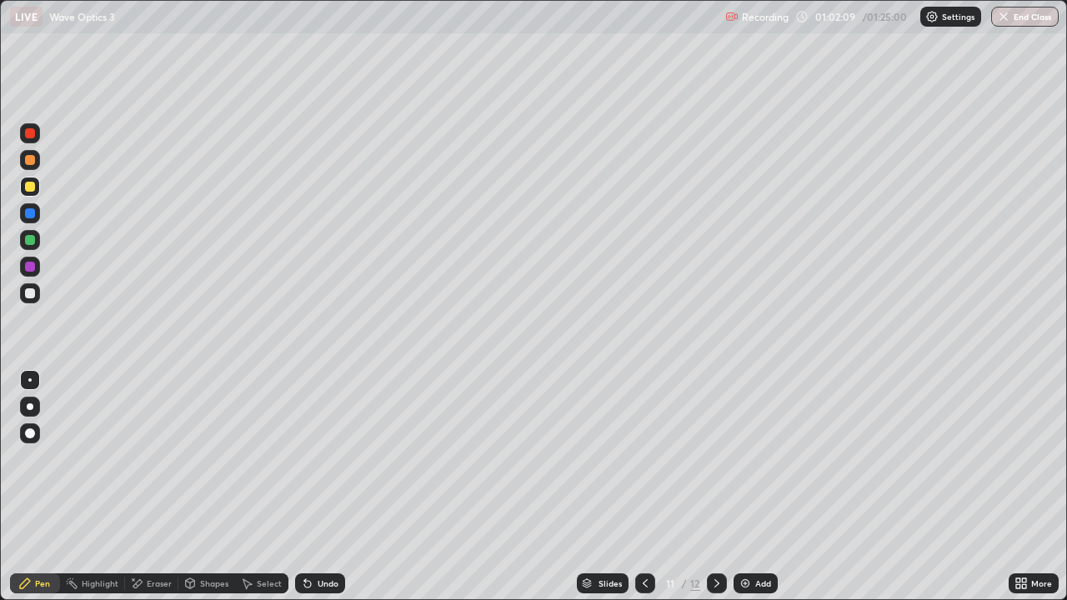
click at [715, 487] on icon at bounding box center [716, 583] width 13 height 13
click at [643, 487] on icon at bounding box center [644, 583] width 13 height 13
click at [715, 487] on icon at bounding box center [716, 583] width 13 height 13
click at [639, 487] on div at bounding box center [645, 583] width 20 height 20
click at [723, 487] on div at bounding box center [717, 583] width 20 height 20
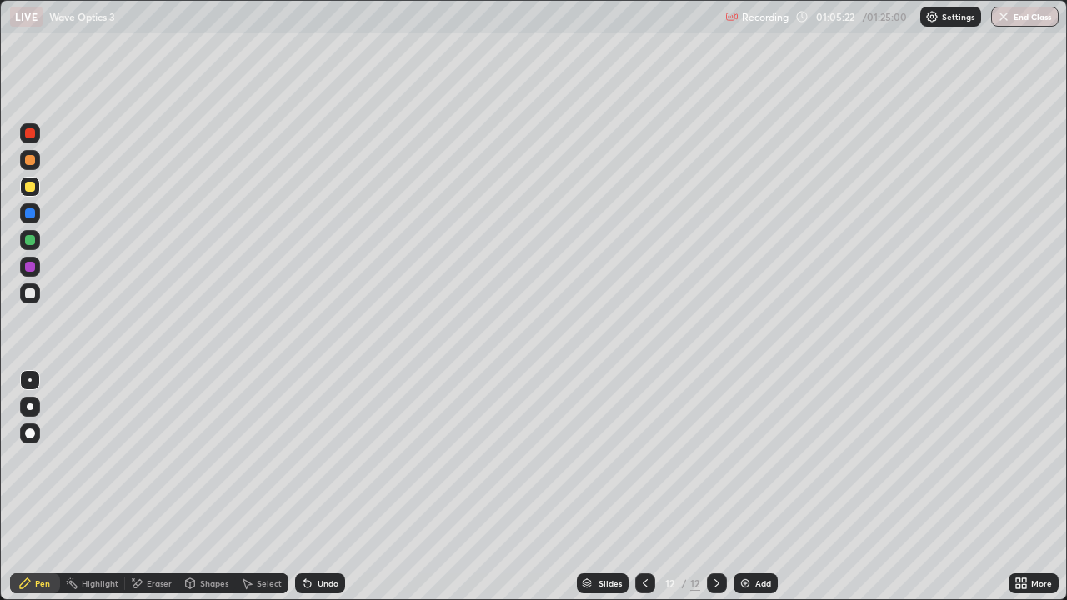
click at [326, 487] on div "Undo" at bounding box center [320, 583] width 50 height 20
click at [318, 487] on div "Undo" at bounding box center [328, 583] width 21 height 8
click at [755, 487] on div "Add" at bounding box center [763, 583] width 16 height 8
click at [27, 243] on div at bounding box center [30, 240] width 10 height 10
click at [33, 266] on div at bounding box center [30, 267] width 10 height 10
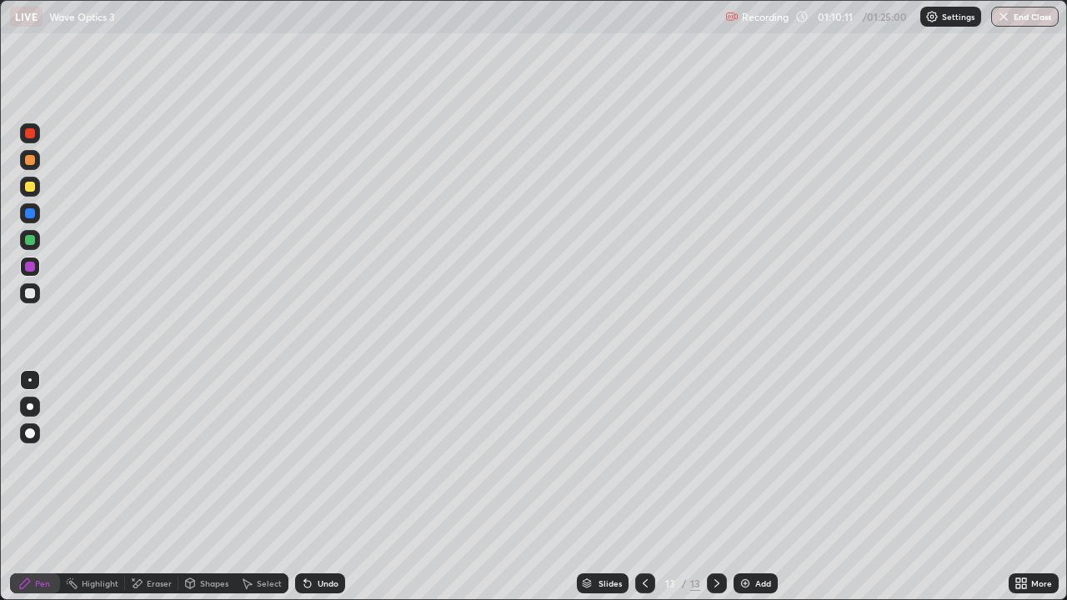
click at [327, 487] on div "Undo" at bounding box center [328, 583] width 21 height 8
click at [755, 487] on div "Add" at bounding box center [763, 583] width 16 height 8
click at [318, 487] on div "Undo" at bounding box center [328, 583] width 21 height 8
click at [215, 487] on div "Shapes" at bounding box center [214, 583] width 28 height 8
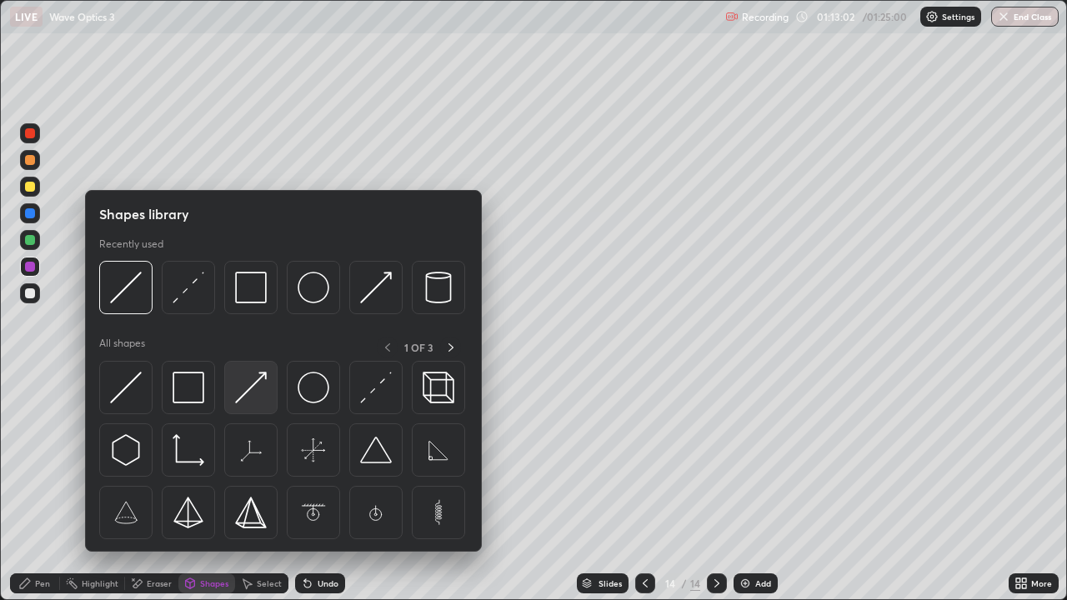
click at [256, 393] on img at bounding box center [251, 388] width 32 height 32
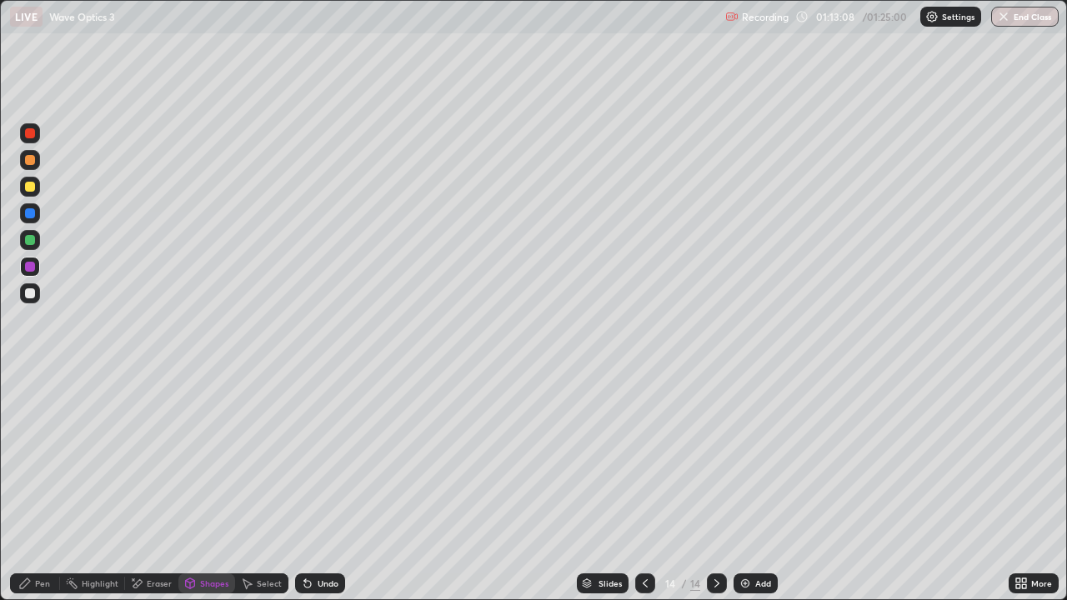
click at [39, 487] on div "Pen" at bounding box center [42, 583] width 15 height 8
click at [322, 487] on div "Undo" at bounding box center [328, 583] width 21 height 8
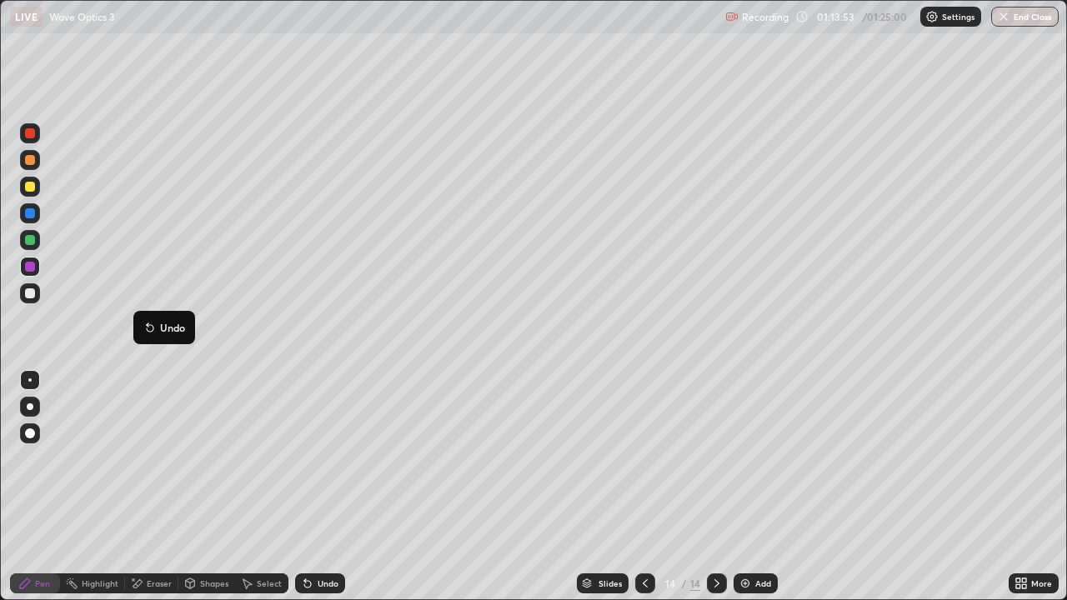
click at [144, 318] on button "Undo" at bounding box center [164, 328] width 48 height 20
click at [38, 293] on div at bounding box center [30, 293] width 20 height 20
click at [28, 187] on div at bounding box center [30, 187] width 10 height 10
click at [312, 487] on div "Undo" at bounding box center [320, 583] width 50 height 20
click at [1017, 18] on button "End Class" at bounding box center [1025, 17] width 68 height 20
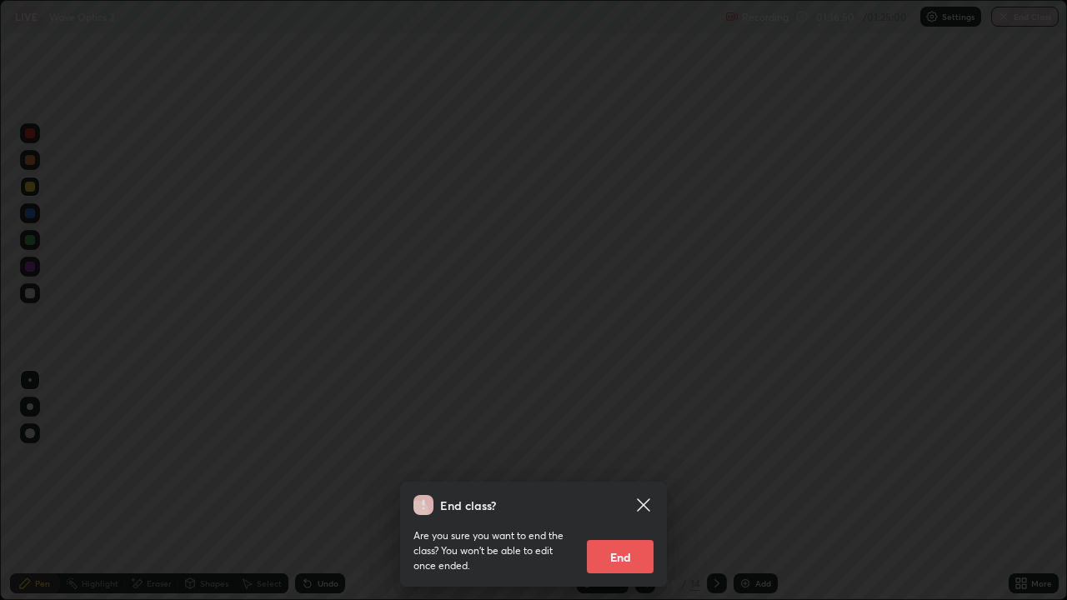
click at [615, 487] on button "End" at bounding box center [620, 556] width 67 height 33
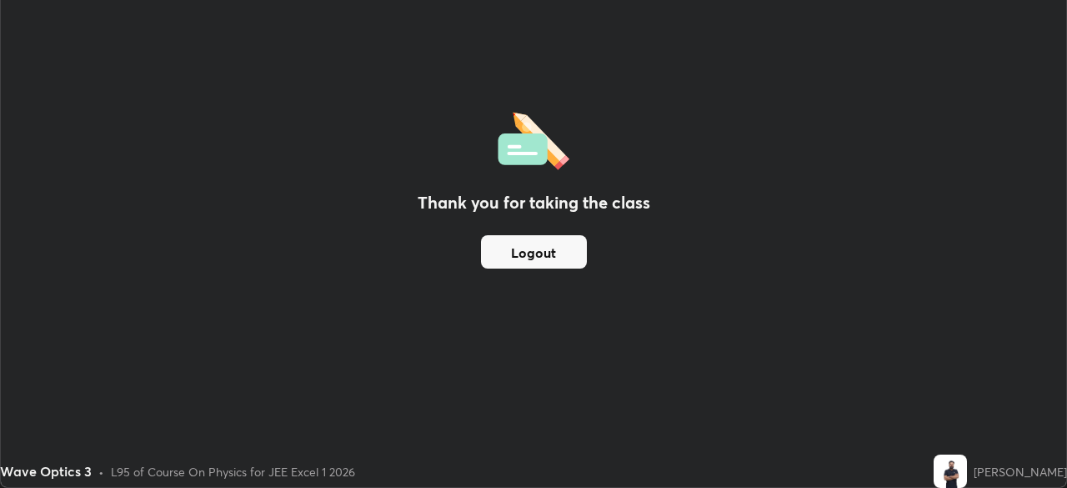
scroll to position [82848, 82269]
